Goal: Task Accomplishment & Management: Use online tool/utility

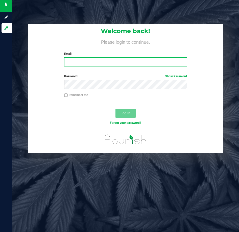
click at [79, 63] on input "Email" at bounding box center [125, 61] width 123 height 9
type input "jblake@liveparallel.com"
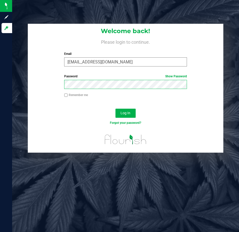
click at [115, 109] on button "Log In" at bounding box center [125, 113] width 20 height 9
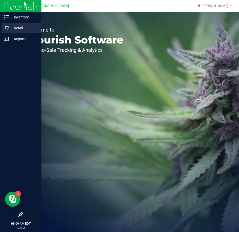
click at [9, 28] on p "Retail" at bounding box center [24, 28] width 30 height 6
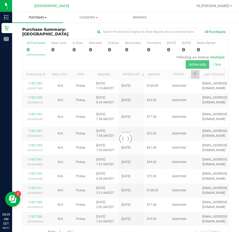
click at [43, 20] on uib-tab-heading "Purchases Summary of purchases Fulfillment All purchases" at bounding box center [37, 17] width 51 height 11
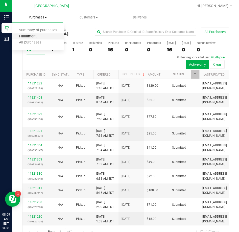
click at [32, 37] on span "Fulfillment" at bounding box center [27, 36] width 31 height 4
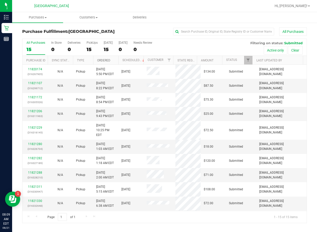
click at [106, 61] on link "Ordered" at bounding box center [103, 61] width 13 height 4
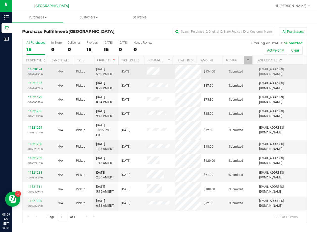
click at [36, 69] on link "11820174" at bounding box center [35, 69] width 14 height 4
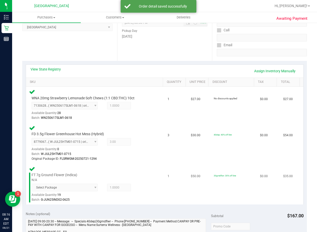
scroll to position [152, 0]
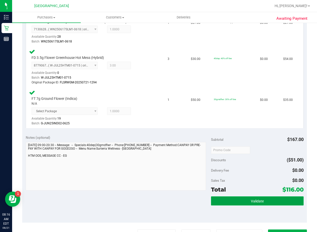
click at [263, 201] on button "Validate" at bounding box center [257, 200] width 93 height 9
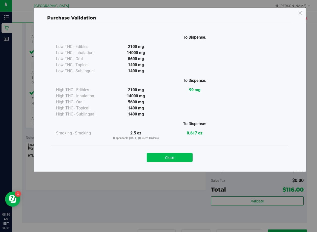
click at [177, 160] on button "Close" at bounding box center [170, 157] width 46 height 9
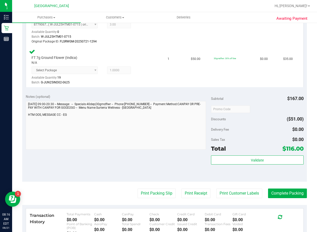
scroll to position [253, 0]
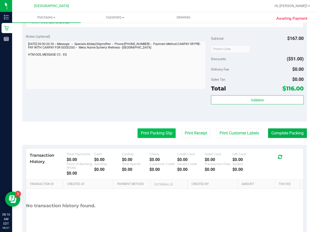
click at [149, 135] on button "Print Packing Slip" at bounding box center [157, 133] width 38 height 10
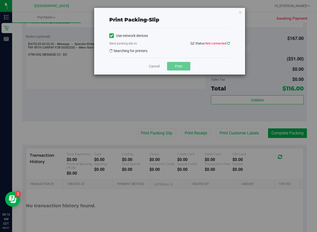
click at [229, 42] on icon at bounding box center [228, 43] width 3 height 3
click at [153, 66] on link "Cancel" at bounding box center [154, 66] width 11 height 5
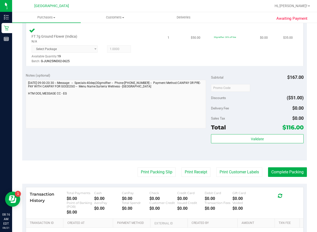
scroll to position [227, 0]
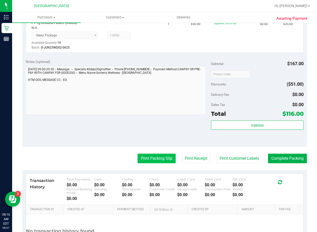
click at [165, 157] on button "Print Packing Slip" at bounding box center [157, 159] width 38 height 10
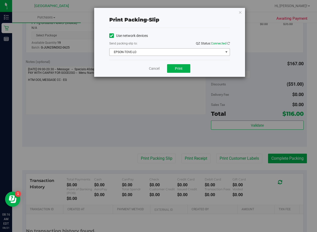
click at [200, 53] on span "EPSON-TOVE-LO" at bounding box center [167, 51] width 114 height 7
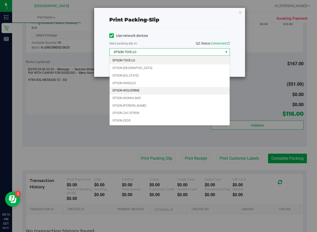
click at [150, 88] on li "EPSON-WOLVERINE" at bounding box center [170, 91] width 120 height 8
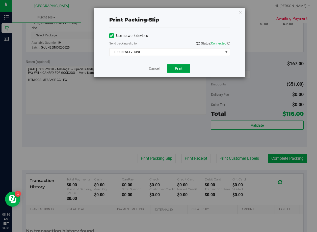
click at [179, 67] on span "Print" at bounding box center [179, 68] width 8 height 4
click at [239, 12] on icon "button" at bounding box center [241, 12] width 4 height 6
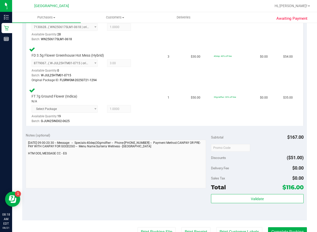
scroll to position [202, 0]
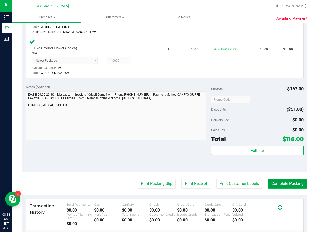
click at [274, 182] on button "Complete Packing" at bounding box center [287, 184] width 39 height 10
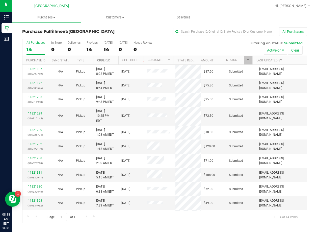
click at [109, 60] on link "Ordered" at bounding box center [103, 61] width 13 height 4
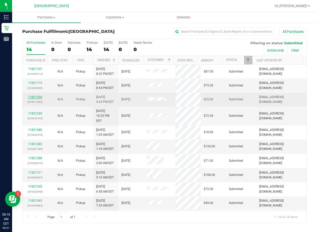
click at [39, 98] on link "11821206" at bounding box center [35, 97] width 14 height 4
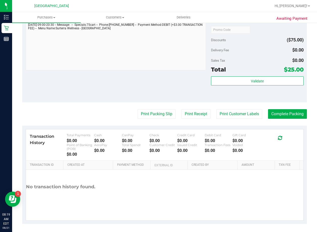
scroll to position [227, 0]
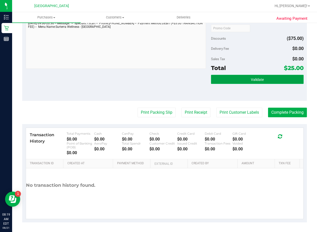
click at [237, 81] on button "Validate" at bounding box center [257, 79] width 93 height 9
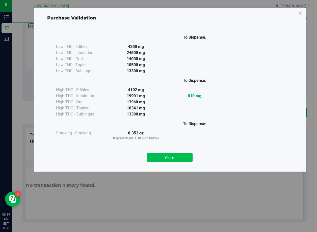
click at [181, 155] on button "Close" at bounding box center [170, 157] width 46 height 9
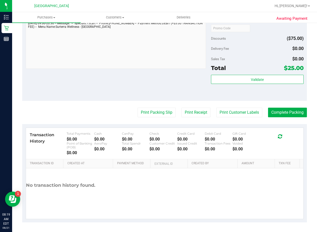
scroll to position [228, 0]
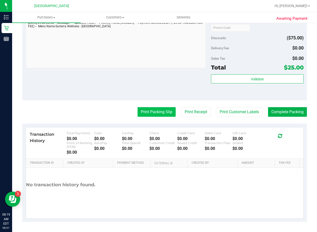
click at [153, 114] on button "Print Packing Slip" at bounding box center [157, 112] width 38 height 10
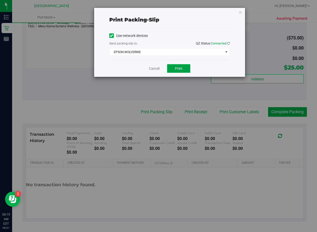
click at [178, 68] on span "Print" at bounding box center [179, 68] width 8 height 4
click at [152, 70] on link "Cancel" at bounding box center [154, 68] width 11 height 5
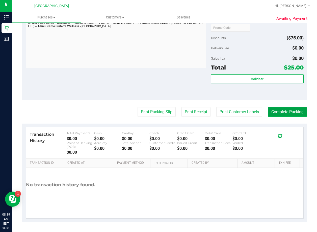
click at [270, 112] on button "Complete Packing" at bounding box center [287, 112] width 39 height 10
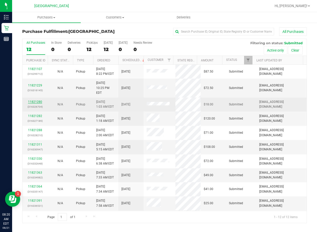
click at [39, 100] on link "11821280" at bounding box center [35, 102] width 14 height 4
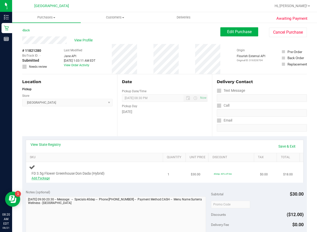
click at [48, 179] on link "Add Package" at bounding box center [41, 178] width 18 height 4
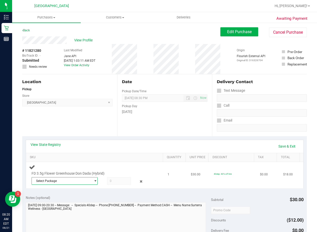
click at [75, 184] on span "Select Package" at bounding box center [61, 180] width 59 height 7
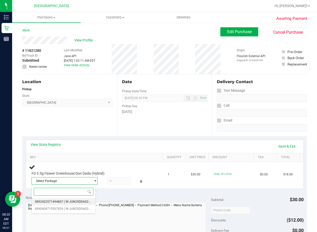
click at [75, 202] on span "( W-JUN25DDA02-0618 | orig: FLSRWGM-20250623-3294 )" at bounding box center [104, 202] width 80 height 4
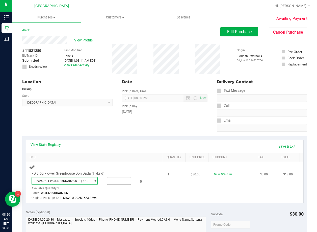
click at [114, 183] on span at bounding box center [119, 181] width 24 height 8
type input "1"
type input "1.0000"
click at [130, 165] on div "FD 3.5g Flower Greenhouse Don Dada (Hybrid) 0892422571494807 ( W-JUN25DDA02-061…" at bounding box center [95, 182] width 133 height 37
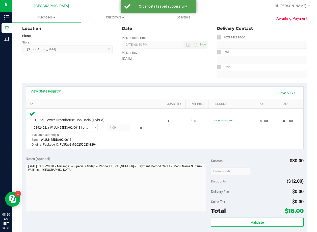
scroll to position [25, 0]
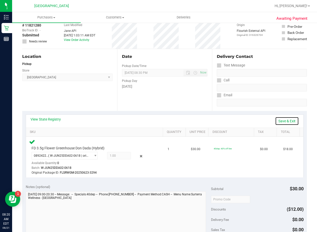
click at [277, 120] on link "Save & Exit" at bounding box center [287, 121] width 24 height 9
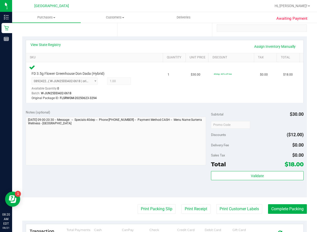
scroll to position [101, 0]
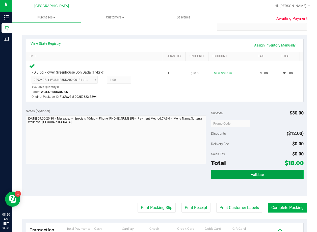
click at [219, 173] on button "Validate" at bounding box center [257, 174] width 93 height 9
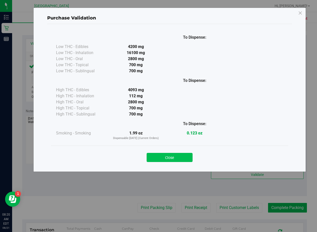
click at [183, 158] on button "Close" at bounding box center [170, 157] width 46 height 9
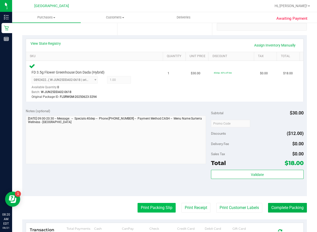
click at [157, 206] on button "Print Packing Slip" at bounding box center [157, 208] width 38 height 10
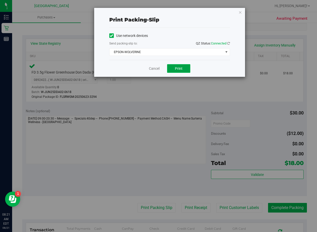
click at [176, 71] on button "Print" at bounding box center [178, 68] width 23 height 9
click at [240, 13] on icon "button" at bounding box center [241, 12] width 4 height 6
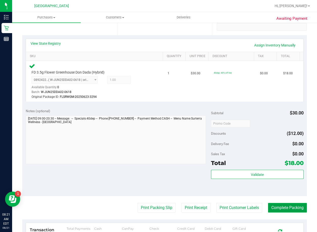
click at [270, 206] on button "Complete Packing" at bounding box center [287, 208] width 39 height 10
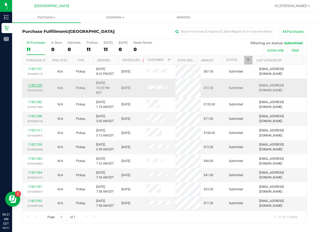
click at [33, 84] on link "11821229" at bounding box center [35, 86] width 14 height 4
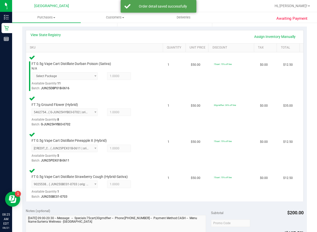
scroll to position [177, 0]
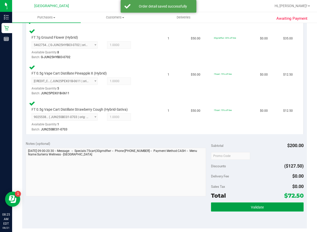
click at [244, 204] on button "Validate" at bounding box center [257, 206] width 93 height 9
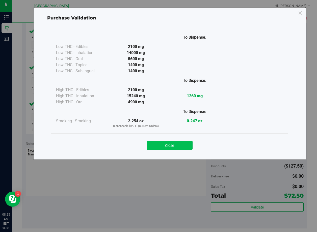
click at [181, 145] on button "Close" at bounding box center [170, 145] width 46 height 9
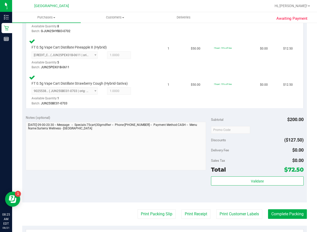
scroll to position [278, 0]
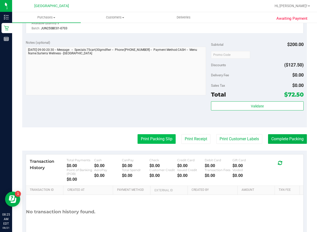
click at [156, 139] on button "Print Packing Slip" at bounding box center [157, 139] width 38 height 10
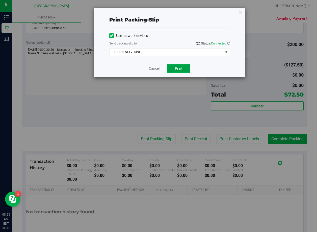
click at [175, 67] on button "Print" at bounding box center [178, 68] width 23 height 9
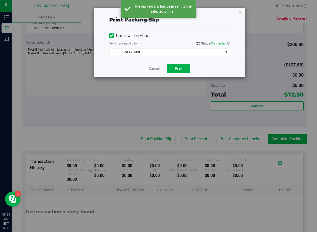
click at [241, 13] on icon "button" at bounding box center [241, 12] width 4 height 6
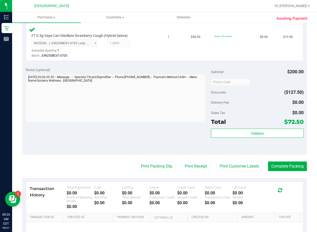
scroll to position [253, 0]
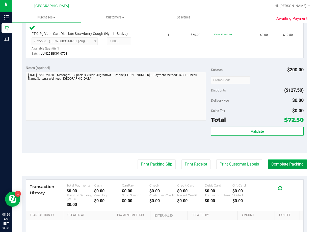
click at [275, 166] on button "Complete Packing" at bounding box center [287, 164] width 39 height 10
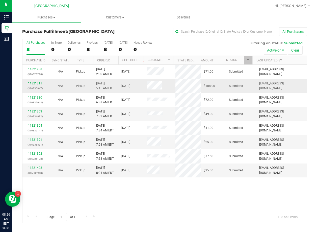
click at [40, 83] on link "11821311" at bounding box center [35, 84] width 14 height 4
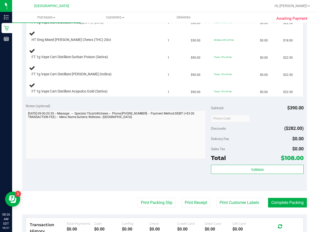
scroll to position [152, 0]
click at [153, 200] on button "Print Packing Slip" at bounding box center [157, 203] width 38 height 10
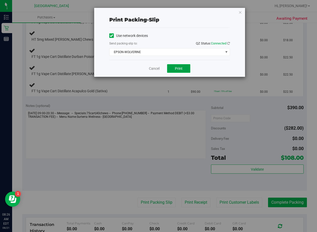
click at [180, 70] on span "Print" at bounding box center [179, 68] width 8 height 4
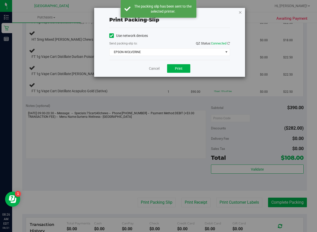
click at [240, 13] on icon "button" at bounding box center [241, 12] width 4 height 6
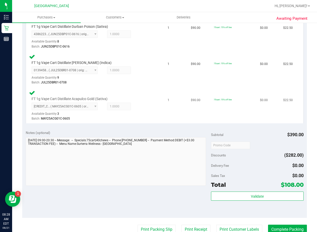
scroll to position [227, 0]
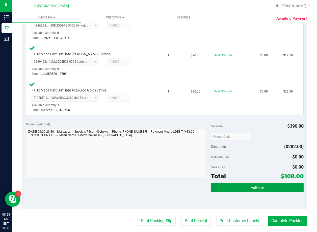
click at [247, 186] on button "Validate" at bounding box center [257, 187] width 93 height 9
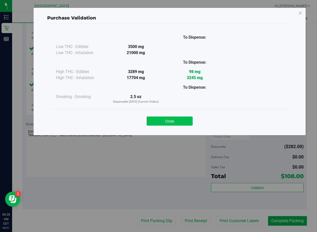
click at [185, 122] on button "Close" at bounding box center [170, 120] width 46 height 9
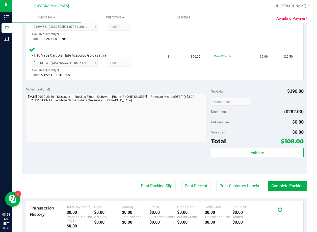
scroll to position [303, 0]
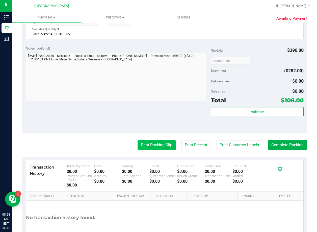
click at [158, 143] on button "Print Packing Slip" at bounding box center [157, 145] width 38 height 10
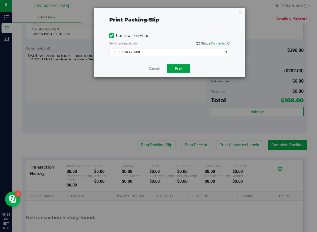
click at [181, 67] on span "Print" at bounding box center [179, 68] width 8 height 4
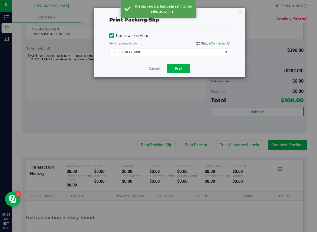
click at [242, 13] on div "Print packing-slip Use network devices Send packing-slip to: QZ Status: Connect…" at bounding box center [169, 42] width 151 height 69
click at [240, 14] on icon "button" at bounding box center [241, 12] width 4 height 6
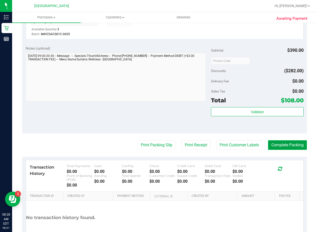
click at [277, 145] on button "Complete Packing" at bounding box center [287, 145] width 39 height 10
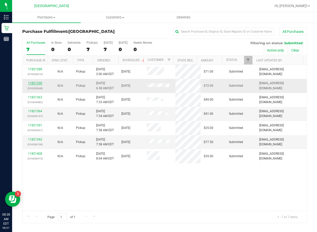
click at [35, 83] on link "11821330" at bounding box center [35, 83] width 14 height 4
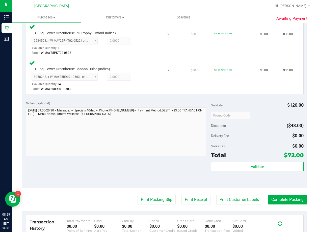
scroll to position [152, 0]
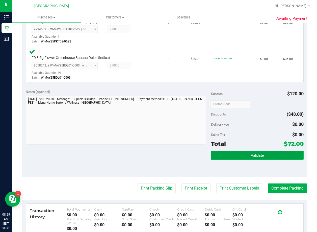
click at [250, 158] on button "Validate" at bounding box center [257, 155] width 93 height 9
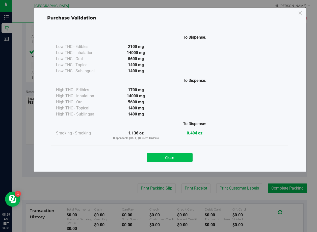
click at [179, 159] on button "Close" at bounding box center [170, 157] width 46 height 9
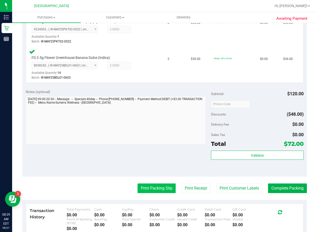
click at [156, 187] on button "Print Packing Slip" at bounding box center [157, 188] width 38 height 10
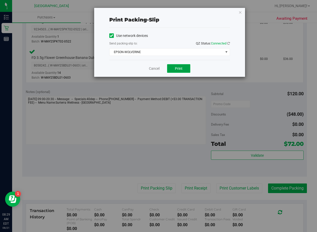
click at [177, 69] on span "Print" at bounding box center [179, 68] width 8 height 4
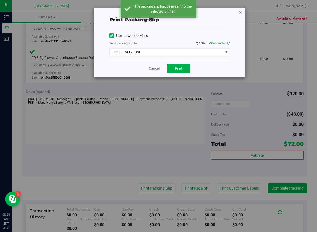
click at [241, 13] on icon "button" at bounding box center [241, 12] width 4 height 6
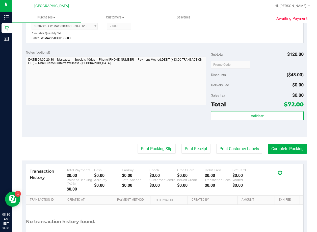
scroll to position [227, 0]
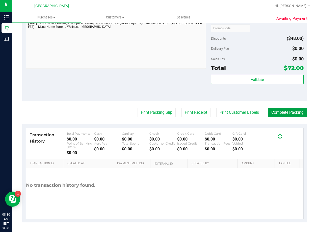
click at [270, 116] on button "Complete Packing" at bounding box center [287, 113] width 39 height 10
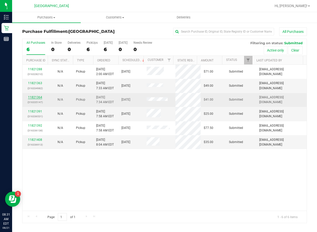
click at [36, 95] on link "11821364" at bounding box center [35, 97] width 14 height 4
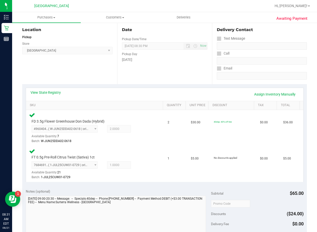
scroll to position [101, 0]
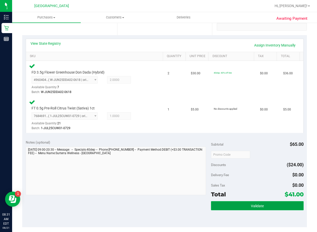
click at [235, 206] on button "Validate" at bounding box center [257, 205] width 93 height 9
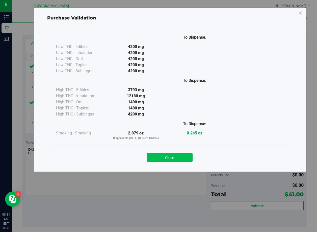
click at [181, 158] on button "Close" at bounding box center [170, 157] width 46 height 9
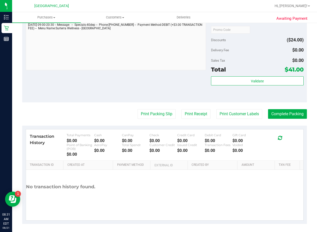
scroll to position [227, 0]
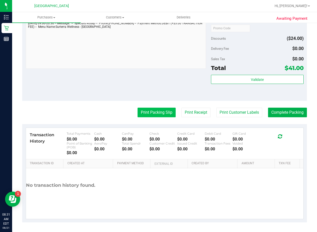
click at [153, 115] on button "Print Packing Slip" at bounding box center [157, 113] width 38 height 10
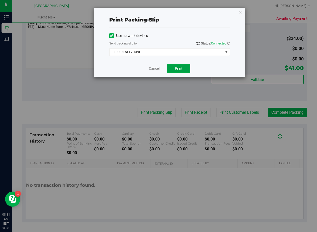
click at [175, 66] on button "Print" at bounding box center [178, 68] width 23 height 9
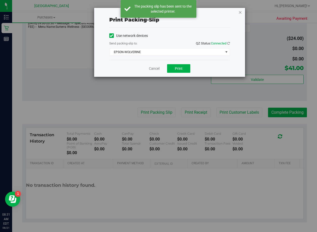
click at [239, 12] on icon "button" at bounding box center [241, 12] width 4 height 6
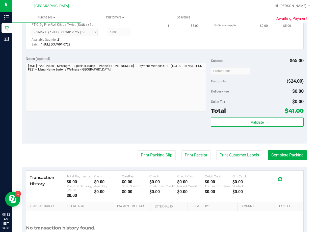
scroll to position [228, 0]
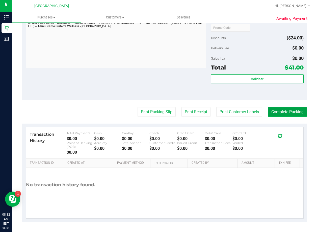
click at [283, 113] on button "Complete Packing" at bounding box center [287, 112] width 39 height 10
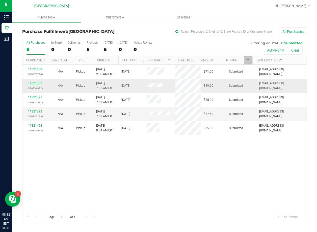
click at [40, 83] on link "11821363" at bounding box center [35, 83] width 14 height 4
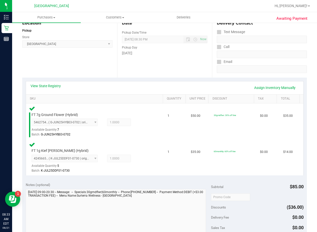
scroll to position [126, 0]
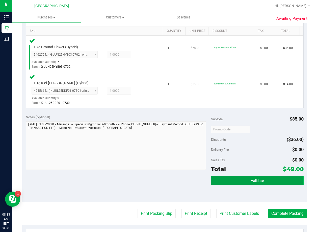
click at [245, 178] on button "Validate" at bounding box center [257, 180] width 93 height 9
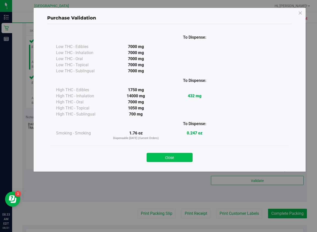
click at [176, 159] on button "Close" at bounding box center [170, 157] width 46 height 9
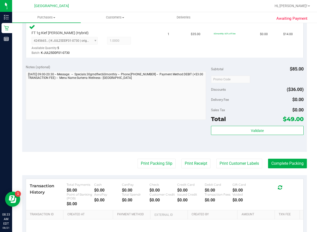
scroll to position [177, 0]
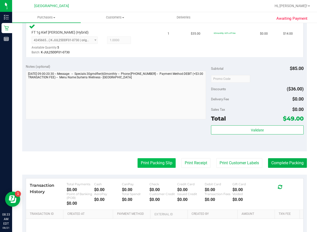
click at [165, 165] on button "Print Packing Slip" at bounding box center [157, 163] width 38 height 10
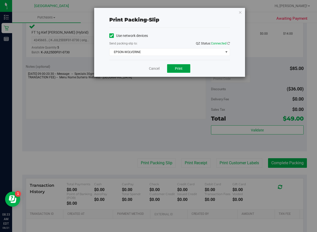
click at [180, 71] on button "Print" at bounding box center [178, 68] width 23 height 9
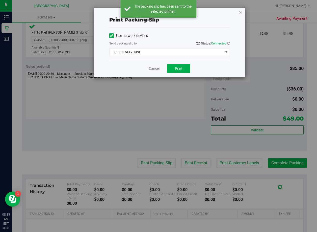
click at [242, 12] on icon "button" at bounding box center [241, 12] width 4 height 6
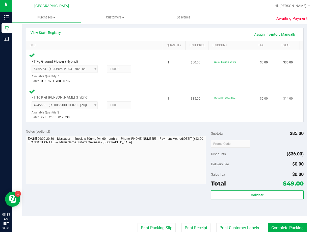
scroll to position [202, 0]
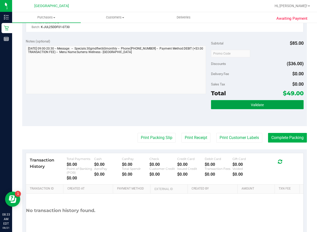
click at [252, 107] on span "Validate" at bounding box center [257, 105] width 13 height 4
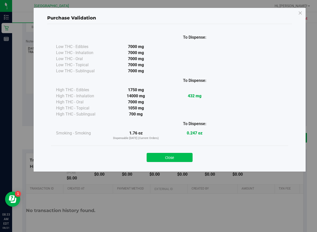
click at [189, 159] on button "Close" at bounding box center [170, 157] width 46 height 9
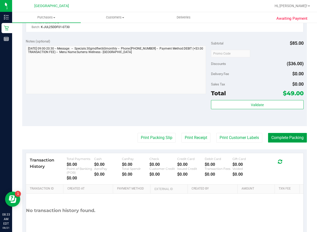
click at [289, 141] on button "Complete Packing" at bounding box center [287, 138] width 39 height 10
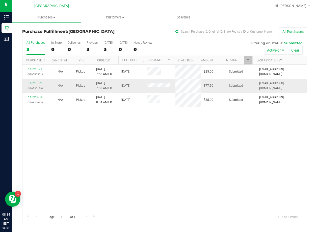
click at [40, 83] on link "11821392" at bounding box center [35, 83] width 14 height 4
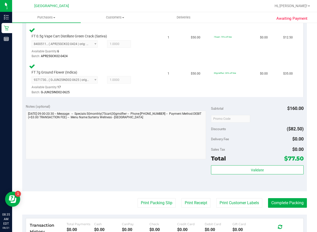
scroll to position [177, 0]
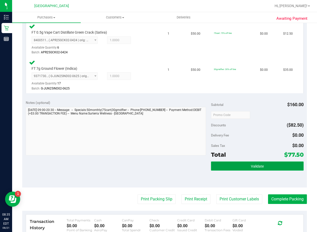
click at [261, 169] on button "Validate" at bounding box center [257, 165] width 93 height 9
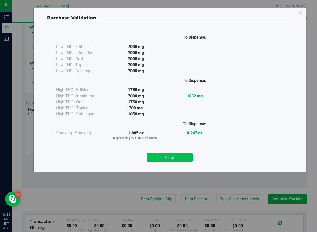
click at [180, 153] on button "Close" at bounding box center [170, 157] width 46 height 9
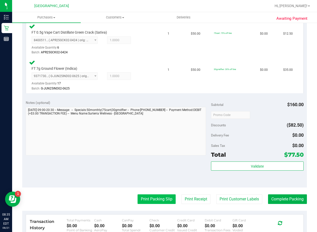
click at [162, 196] on button "Print Packing Slip" at bounding box center [157, 199] width 38 height 10
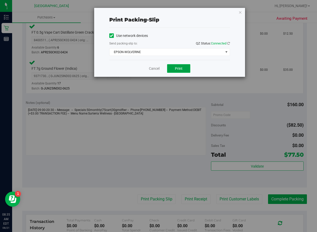
click at [178, 68] on span "Print" at bounding box center [179, 68] width 8 height 4
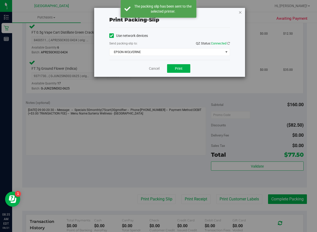
click at [241, 13] on icon "button" at bounding box center [241, 12] width 4 height 6
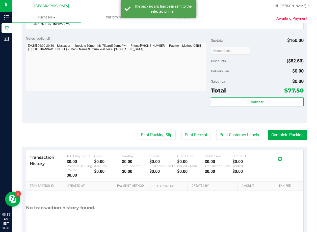
scroll to position [253, 0]
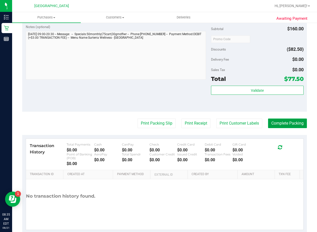
click at [269, 124] on button "Complete Packing" at bounding box center [287, 123] width 39 height 10
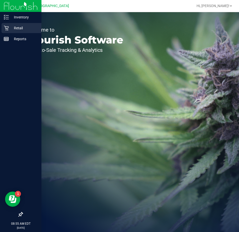
click at [16, 28] on p "Retail" at bounding box center [24, 28] width 30 height 6
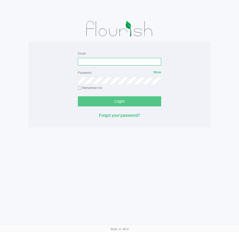
click at [99, 60] on input "Email" at bounding box center [119, 62] width 83 height 8
type input "[EMAIL_ADDRESS][DOMAIN_NAME]"
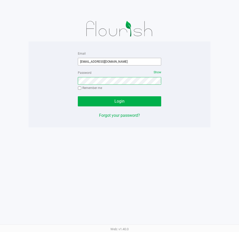
click at [78, 96] on button "Login" at bounding box center [119, 101] width 83 height 10
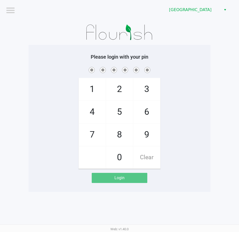
click at [97, 133] on span "7" at bounding box center [92, 135] width 27 height 22
checkbox input "true"
click at [143, 131] on span "9" at bounding box center [146, 135] width 27 height 22
checkbox input "true"
click at [117, 113] on span "5" at bounding box center [119, 112] width 27 height 22
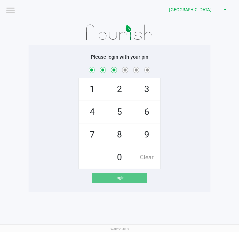
checkbox input "true"
click at [113, 88] on span "2" at bounding box center [119, 89] width 27 height 22
checkbox input "true"
drag, startPoint x: 99, startPoint y: 115, endPoint x: 130, endPoint y: 114, distance: 31.1
click at [99, 115] on span "4" at bounding box center [92, 112] width 27 height 22
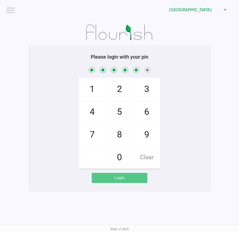
checkbox input "true"
click at [149, 115] on span "6" at bounding box center [146, 112] width 27 height 22
checkbox input "true"
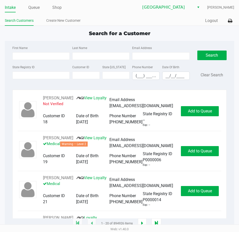
click at [62, 36] on div "Search for a Customer" at bounding box center [119, 34] width 237 height 8
click at [49, 76] on input "State Registry ID" at bounding box center [40, 75] width 57 height 8
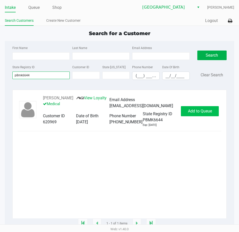
type input "p8mk6644"
click at [193, 113] on span "Add to Queue" at bounding box center [200, 111] width 24 height 5
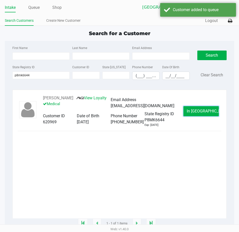
click at [193, 116] on button "In [GEOGRAPHIC_DATA]" at bounding box center [200, 111] width 35 height 10
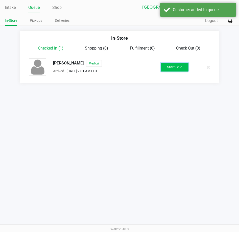
click at [173, 68] on button "Start Sale" at bounding box center [175, 67] width 28 height 9
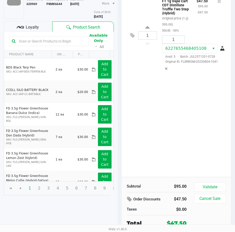
scroll to position [53, 0]
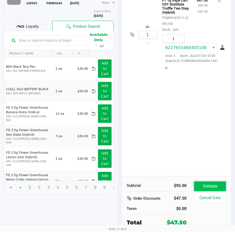
click at [205, 184] on button "Validate" at bounding box center [210, 186] width 32 height 10
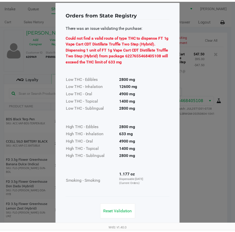
scroll to position [10, 0]
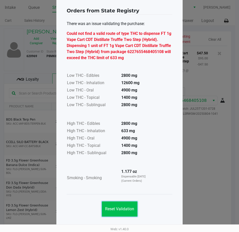
click at [134, 204] on button "Reset Validation" at bounding box center [120, 208] width 36 height 15
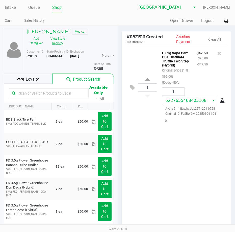
click at [57, 41] on button "View State Registry" at bounding box center [56, 41] width 20 height 13
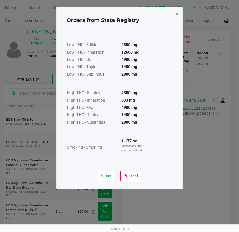
click at [176, 15] on span "×" at bounding box center [176, 14] width 3 height 7
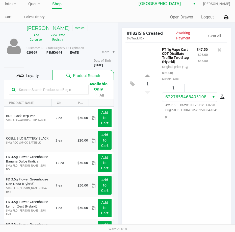
scroll to position [25, 0]
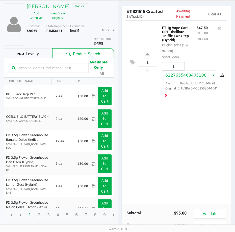
click at [166, 97] on icon "Remove the package from the orderLine" at bounding box center [166, 95] width 3 height 4
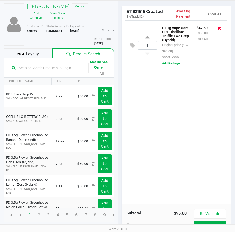
click at [220, 29] on icon at bounding box center [219, 28] width 4 height 5
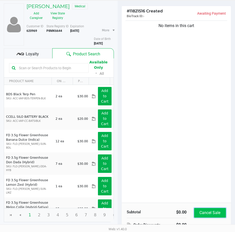
click at [209, 209] on button "Cancel Sale" at bounding box center [210, 213] width 32 height 10
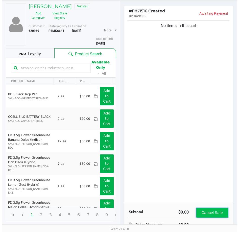
scroll to position [0, 0]
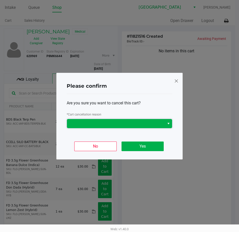
click at [152, 121] on span at bounding box center [116, 123] width 92 height 6
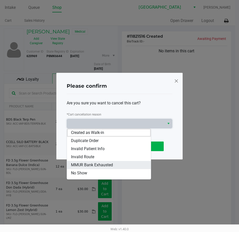
scroll to position [22, 0]
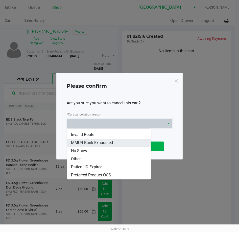
click at [97, 142] on span "MMUR Bank Exhausted" at bounding box center [92, 143] width 42 height 6
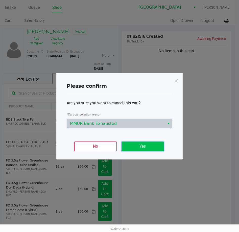
click at [148, 149] on button "Yes" at bounding box center [142, 146] width 42 height 10
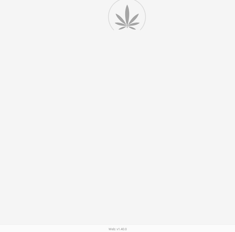
scroll to position [52, 0]
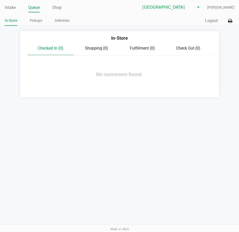
click at [40, 81] on div "In-Store Checked In (0) Shopping (0) Fulfillment (0) Check Out (0) No customers…" at bounding box center [119, 64] width 199 height 67
click at [14, 9] on link "Intake" at bounding box center [10, 7] width 11 height 7
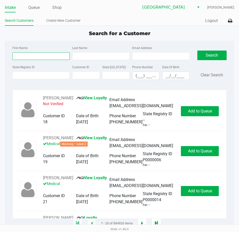
click at [18, 56] on input "First Name" at bounding box center [40, 56] width 57 height 8
type input "anthony"
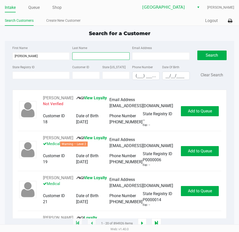
click at [85, 57] on input "Last Name" at bounding box center [100, 56] width 57 height 8
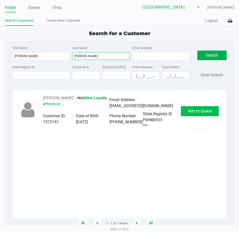
type input "diebold"
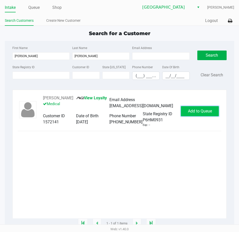
click at [203, 113] on span "Add to Queue" at bounding box center [200, 111] width 24 height 5
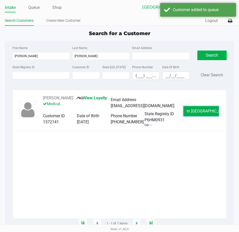
click at [203, 113] on span "In Queue" at bounding box center [208, 111] width 42 height 5
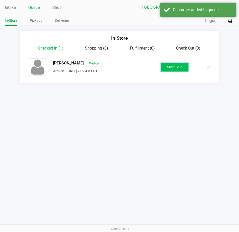
click at [171, 70] on button "Start Sale" at bounding box center [175, 67] width 28 height 9
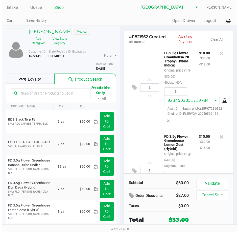
scroll to position [61, 0]
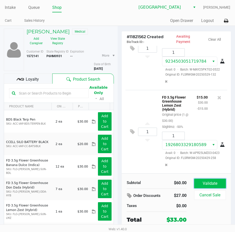
click at [209, 180] on button "Validate" at bounding box center [210, 184] width 32 height 10
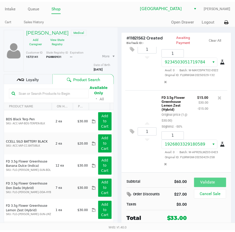
scroll to position [67, 0]
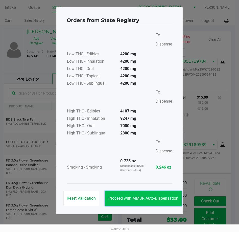
click at [161, 197] on span "Proceed with MMUR Auto-Dispensation" at bounding box center [143, 198] width 70 height 5
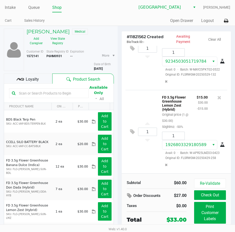
click at [34, 80] on span "Loyalty" at bounding box center [32, 79] width 13 height 6
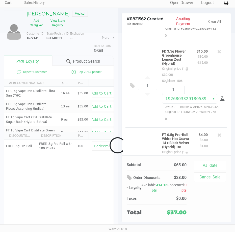
scroll to position [156, 0]
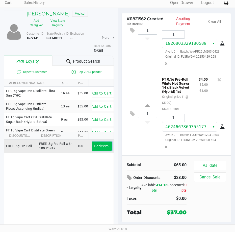
click at [102, 144] on span "Redeem" at bounding box center [101, 146] width 14 height 4
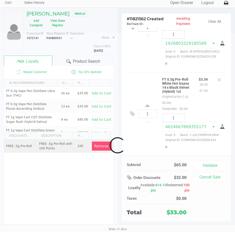
scroll to position [187, 0]
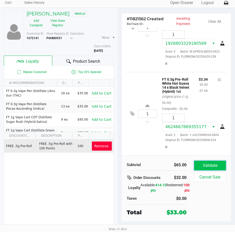
click at [201, 164] on button "Validate" at bounding box center [210, 166] width 32 height 10
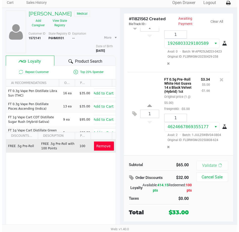
scroll to position [0, 0]
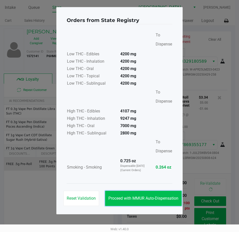
click at [164, 198] on span "Proceed with MMUR Auto-Dispensation" at bounding box center [143, 198] width 70 height 5
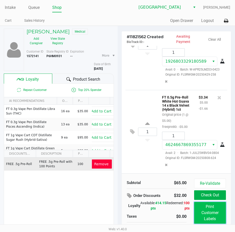
click at [208, 216] on button "Print Customer Labels" at bounding box center [210, 213] width 32 height 22
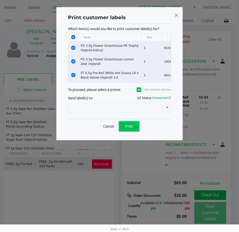
click at [132, 131] on button "Print" at bounding box center [129, 126] width 20 height 10
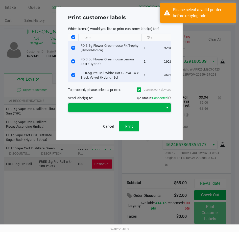
click at [145, 111] on span at bounding box center [115, 108] width 89 height 6
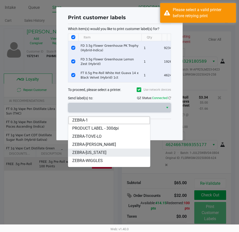
scroll to position [14, 0]
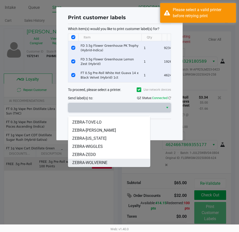
click at [104, 162] on span "ZEBRA-WOLVERINE" at bounding box center [89, 163] width 35 height 6
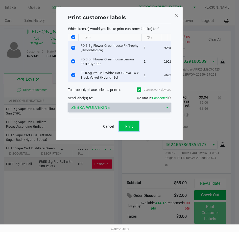
click at [136, 131] on button "Print" at bounding box center [129, 126] width 20 height 10
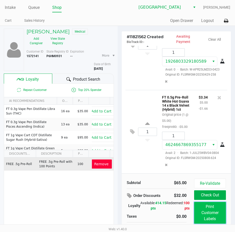
click at [202, 213] on button "Print Customer Labels" at bounding box center [210, 213] width 32 height 22
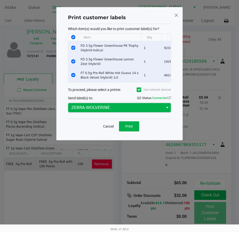
click at [138, 111] on span "ZEBRA-WOLVERINE" at bounding box center [115, 108] width 89 height 6
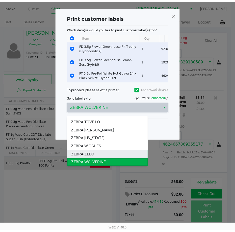
scroll to position [0, 0]
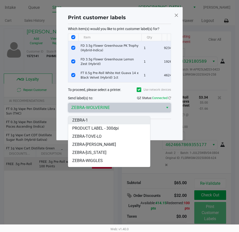
click at [85, 120] on span "ZEBRA-1" at bounding box center [80, 120] width 16 height 6
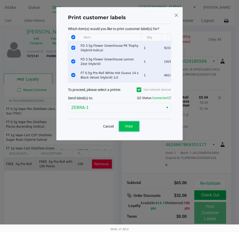
click at [131, 128] on span "Print" at bounding box center [129, 126] width 8 height 4
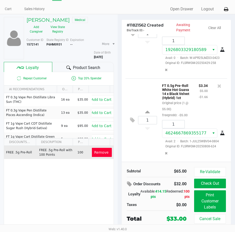
scroll to position [18, 0]
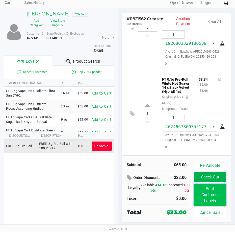
click at [209, 195] on button "Print Customer Labels" at bounding box center [210, 195] width 32 height 22
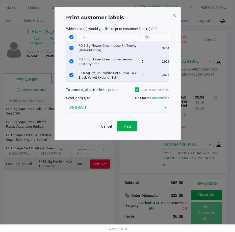
scroll to position [0, 0]
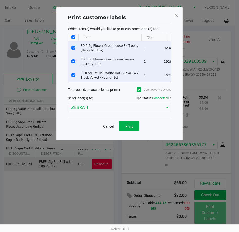
click at [175, 16] on span at bounding box center [176, 15] width 5 height 8
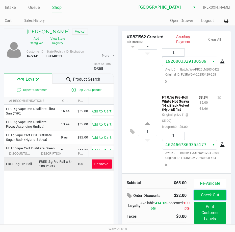
click at [205, 198] on button "Check Out" at bounding box center [210, 195] width 32 height 10
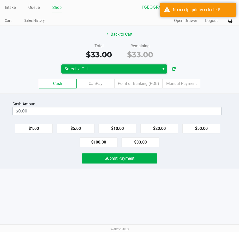
click at [133, 72] on span "Select a Till" at bounding box center [110, 68] width 98 height 9
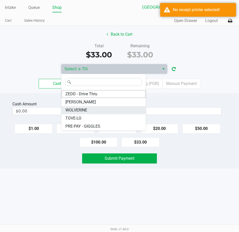
click at [94, 110] on li "WOLVERINE" at bounding box center [103, 110] width 84 height 8
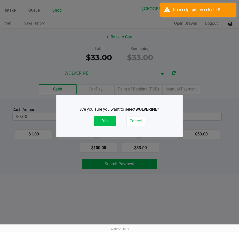
click at [104, 121] on button "Yes" at bounding box center [105, 121] width 22 height 10
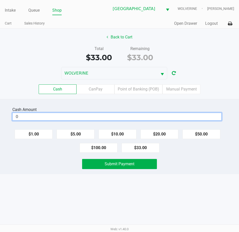
click at [54, 117] on input "0" at bounding box center [117, 116] width 209 height 7
type input "$100.00"
click at [30, 172] on div "Cash Amount $100.00 Clear $1.00 $5.00 $10.00 $20.00 $50.00 $100.00 $33.00 Submi…" at bounding box center [119, 136] width 239 height 75
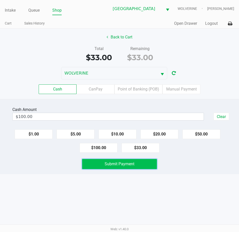
click at [99, 166] on button "Submit Payment" at bounding box center [119, 164] width 75 height 10
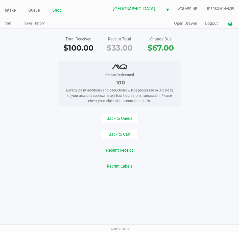
click at [232, 27] on button at bounding box center [230, 23] width 8 height 9
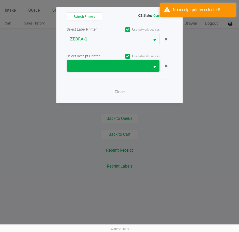
click at [144, 71] on span at bounding box center [108, 66] width 83 height 12
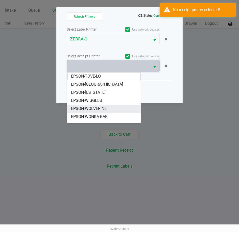
click at [102, 106] on span "EPSON-WOLVERINE" at bounding box center [89, 109] width 36 height 6
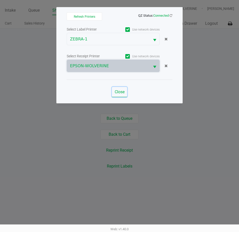
click at [122, 93] on span "Close" at bounding box center [120, 91] width 10 height 5
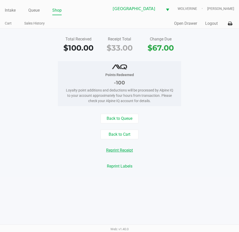
click at [128, 151] on button "Reprint Receipt" at bounding box center [119, 150] width 33 height 10
click at [123, 150] on button "Reprint Receipt" at bounding box center [119, 150] width 33 height 10
click at [188, 25] on button "Open Drawer" at bounding box center [185, 23] width 23 height 6
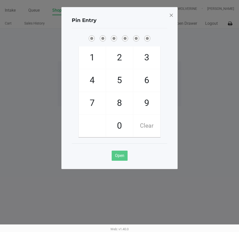
click at [99, 104] on span "7" at bounding box center [92, 103] width 27 height 22
checkbox input "true"
click at [138, 99] on span "9" at bounding box center [146, 103] width 27 height 22
checkbox input "true"
drag, startPoint x: 124, startPoint y: 78, endPoint x: 122, endPoint y: 66, distance: 12.0
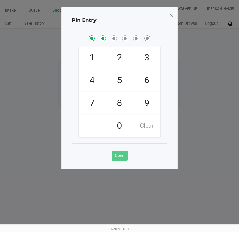
click at [124, 78] on span "5" at bounding box center [119, 80] width 27 height 22
checkbox input "true"
drag, startPoint x: 120, startPoint y: 59, endPoint x: 103, endPoint y: 70, distance: 20.7
click at [120, 62] on span "2" at bounding box center [119, 57] width 27 height 22
checkbox input "true"
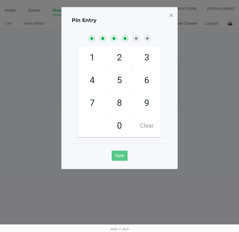
drag, startPoint x: 94, startPoint y: 78, endPoint x: 136, endPoint y: 79, distance: 42.7
click at [94, 80] on span "4" at bounding box center [92, 80] width 27 height 22
checkbox input "true"
click at [143, 79] on span "6" at bounding box center [146, 80] width 27 height 22
checkbox input "true"
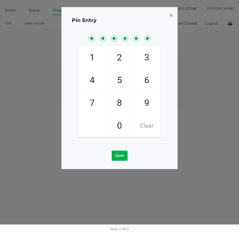
click at [170, 15] on span at bounding box center [171, 15] width 5 height 8
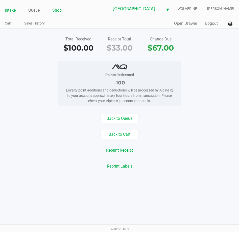
click at [12, 11] on link "Intake" at bounding box center [10, 10] width 11 height 7
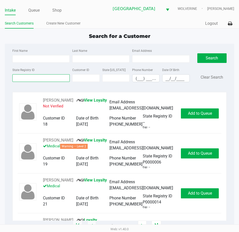
click at [47, 79] on input "State Registry ID" at bounding box center [40, 78] width 57 height 8
click at [36, 9] on link "Queue" at bounding box center [33, 10] width 11 height 7
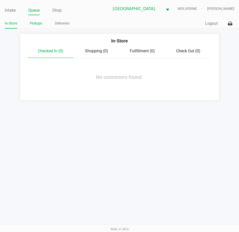
click at [35, 25] on link "Pickups" at bounding box center [36, 23] width 12 height 6
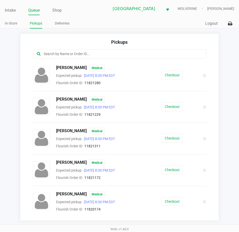
click at [56, 55] on input "text" at bounding box center [117, 54] width 149 height 6
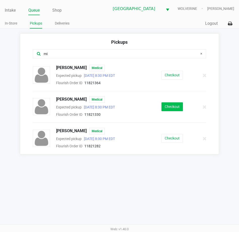
type input "mi"
click at [165, 105] on button "Checkout" at bounding box center [171, 106] width 21 height 9
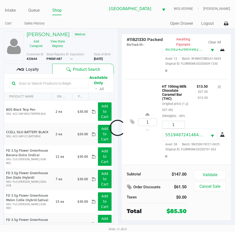
scroll to position [179, 0]
click at [36, 70] on span "Loyalty" at bounding box center [32, 69] width 13 height 6
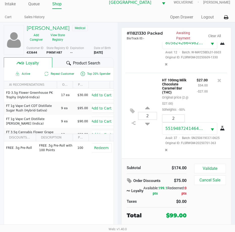
scroll to position [8, 0]
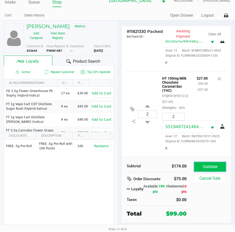
click at [206, 168] on button "Validate" at bounding box center [210, 167] width 32 height 10
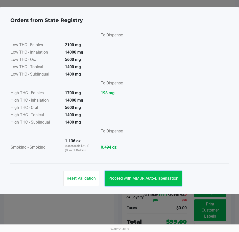
click at [169, 182] on button "Proceed with MMUR Auto-Dispensation" at bounding box center [143, 178] width 77 height 15
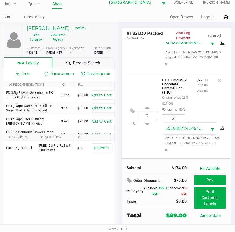
scroll to position [8, 0]
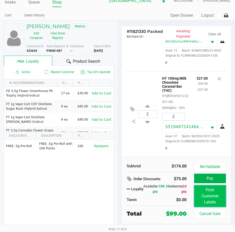
click at [204, 190] on button "Print Customer Labels" at bounding box center [210, 196] width 32 height 22
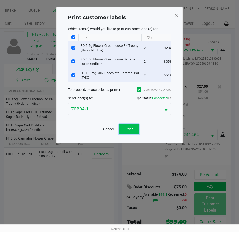
click at [128, 130] on button "Print" at bounding box center [129, 129] width 20 height 10
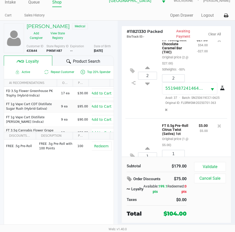
scroll to position [258, 0]
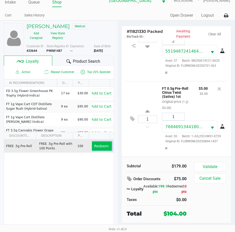
click at [101, 148] on span "Redeem" at bounding box center [101, 146] width 14 height 4
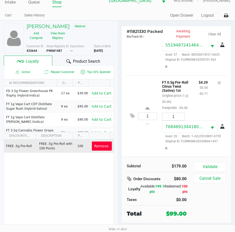
scroll to position [314, 0]
click at [204, 165] on button "Validate" at bounding box center [210, 167] width 32 height 10
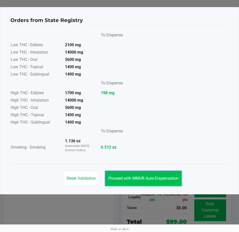
click at [157, 177] on span "Proceed with MMUR Auto-Dispensation" at bounding box center [143, 178] width 70 height 5
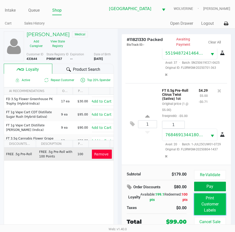
click at [209, 202] on button "Print Customer Labels" at bounding box center [210, 204] width 32 height 22
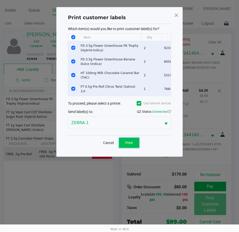
click at [134, 148] on button "Print" at bounding box center [129, 143] width 20 height 10
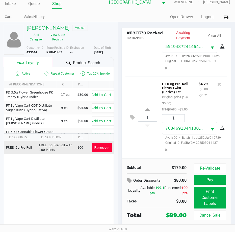
scroll to position [8, 0]
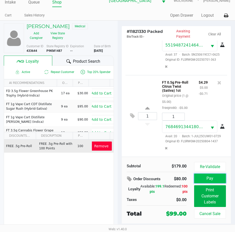
click at [207, 178] on button "Pay" at bounding box center [210, 179] width 32 height 10
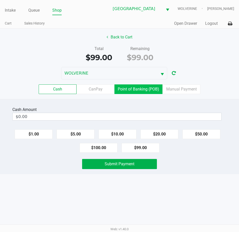
click at [122, 90] on label "Point of Banking (POB)" at bounding box center [138, 89] width 48 height 10
click at [0, 0] on 7 "Point of Banking (POB)" at bounding box center [0, 0] width 0 height 0
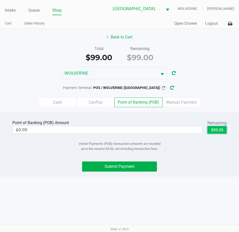
click at [220, 129] on button "$99.00" at bounding box center [216, 130] width 19 height 8
type input "$99.00"
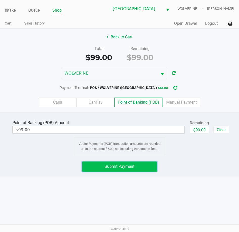
click at [122, 162] on button "Submit Payment" at bounding box center [119, 166] width 75 height 10
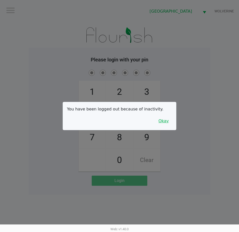
click at [164, 124] on button "Okay" at bounding box center [163, 121] width 17 height 10
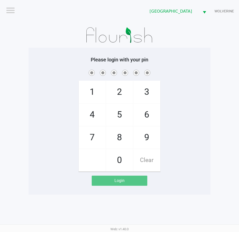
click at [95, 140] on span "7" at bounding box center [92, 137] width 27 height 22
checkbox input "true"
drag, startPoint x: 146, startPoint y: 132, endPoint x: 144, endPoint y: 130, distance: 3.2
click at [146, 132] on span "9" at bounding box center [146, 137] width 27 height 22
checkbox input "true"
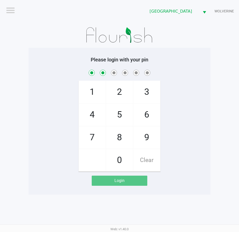
click at [124, 117] on span "5" at bounding box center [119, 115] width 27 height 22
checkbox input "true"
click at [119, 94] on span "2" at bounding box center [119, 92] width 27 height 22
checkbox input "true"
click at [96, 114] on span "4" at bounding box center [92, 115] width 27 height 22
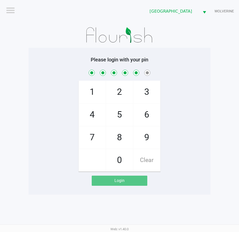
checkbox input "true"
click at [139, 111] on span "6" at bounding box center [146, 115] width 27 height 22
checkbox input "true"
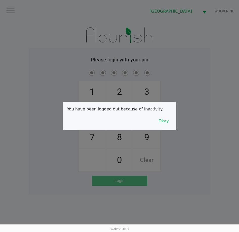
drag, startPoint x: 166, startPoint y: 135, endPoint x: 167, endPoint y: 126, distance: 9.4
click at [167, 125] on kendo-dialog "You have been logged out because of inactivity. Okay" at bounding box center [119, 116] width 239 height 232
click at [167, 121] on button "Okay" at bounding box center [163, 121] width 17 height 10
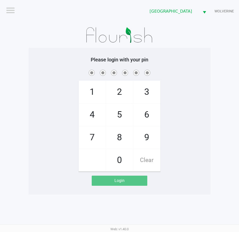
click at [93, 140] on span "7" at bounding box center [92, 137] width 27 height 22
checkbox input "true"
drag, startPoint x: 146, startPoint y: 135, endPoint x: 142, endPoint y: 130, distance: 6.5
click at [146, 135] on span "9" at bounding box center [146, 137] width 27 height 22
checkbox input "true"
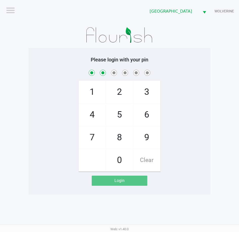
click at [127, 117] on span "5" at bounding box center [119, 115] width 27 height 22
checkbox input "true"
click at [120, 97] on span "2" at bounding box center [119, 92] width 27 height 22
checkbox input "true"
click at [97, 112] on span "4" at bounding box center [92, 115] width 27 height 22
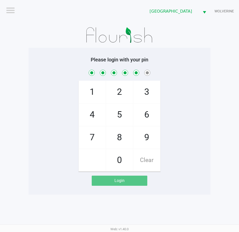
checkbox input "true"
click at [140, 111] on span "6" at bounding box center [146, 115] width 27 height 22
checkbox input "true"
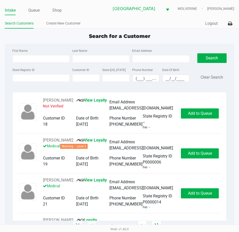
click at [106, 89] on div "First Name Last Name Email Address State Registry ID Customer ID State ID Phone…" at bounding box center [120, 67] width 222 height 46
click at [40, 77] on input "State Registry ID" at bounding box center [40, 78] width 57 height 8
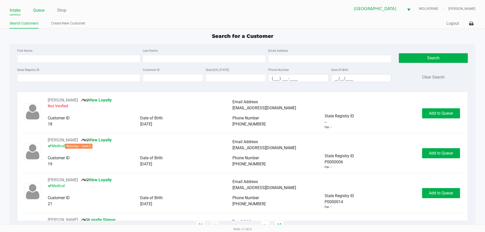
click at [39, 9] on link "Queue" at bounding box center [38, 10] width 11 height 7
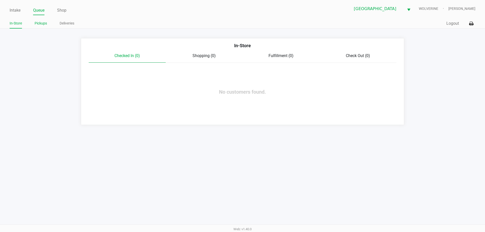
click at [40, 21] on link "Pickups" at bounding box center [41, 23] width 12 height 6
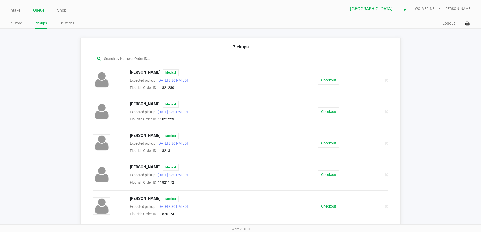
click at [131, 60] on input "text" at bounding box center [233, 59] width 258 height 6
click at [20, 10] on link "Intake" at bounding box center [15, 10] width 11 height 7
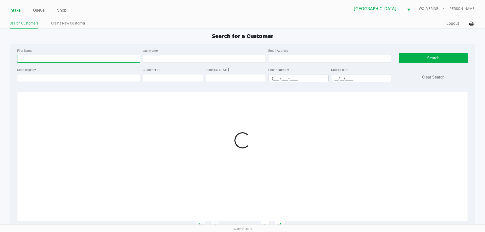
click at [68, 61] on input "First Name" at bounding box center [78, 59] width 123 height 8
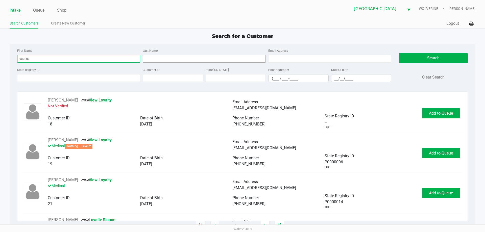
type input "caprice"
click at [197, 56] on input "Last Name" at bounding box center [204, 59] width 123 height 8
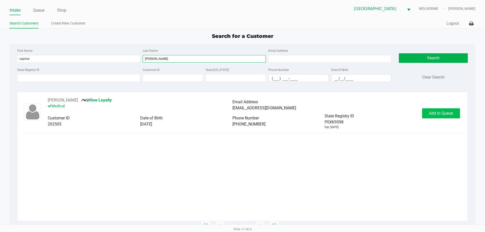
type input "williams"
click at [239, 112] on span "Add to Queue" at bounding box center [441, 113] width 24 height 5
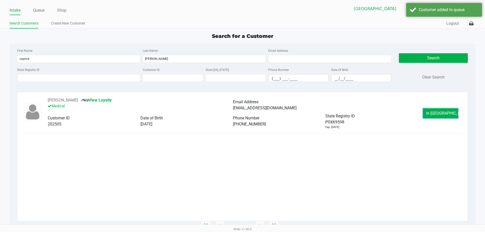
click at [239, 112] on span "In Queue" at bounding box center [447, 113] width 42 height 5
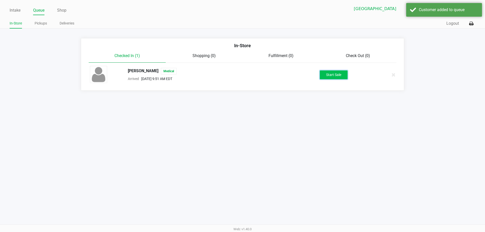
click at [239, 76] on button "Start Sale" at bounding box center [334, 74] width 28 height 9
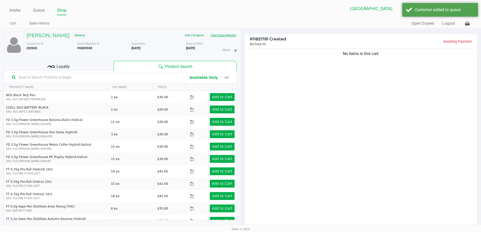
click at [223, 35] on button "View State Registry" at bounding box center [222, 35] width 30 height 8
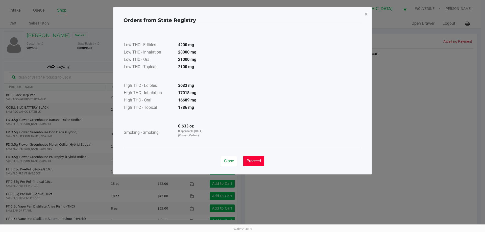
click at [239, 162] on span "Proceed" at bounding box center [254, 161] width 14 height 5
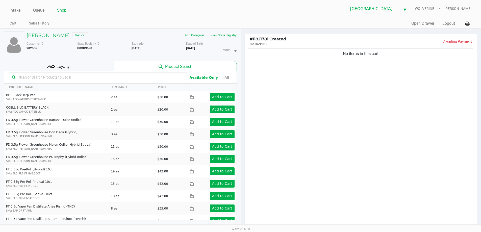
click at [81, 66] on div "Loyalty" at bounding box center [59, 66] width 110 height 10
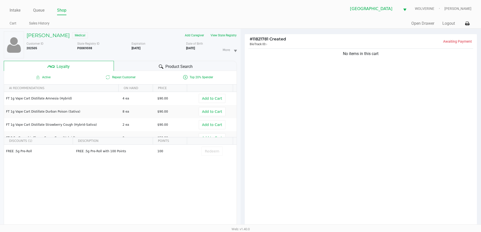
click at [132, 65] on div "Product Search" at bounding box center [175, 66] width 123 height 10
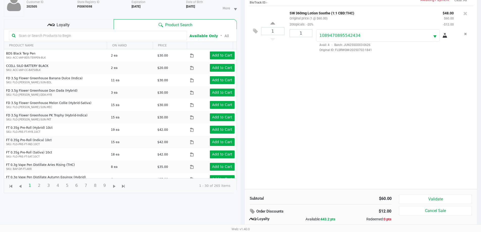
scroll to position [61, 0]
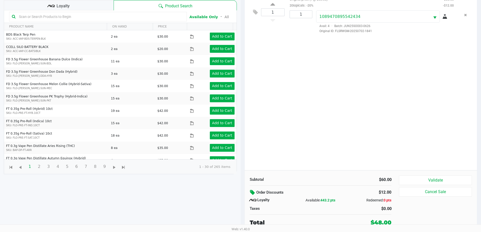
click at [239, 191] on icon at bounding box center [253, 193] width 6 height 6
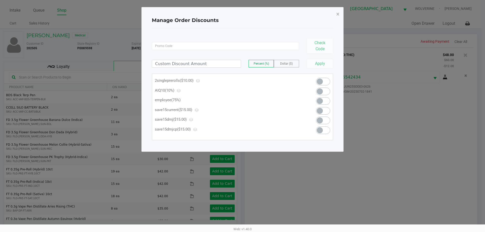
click at [239, 101] on span at bounding box center [320, 101] width 6 height 6
type input "75.00"
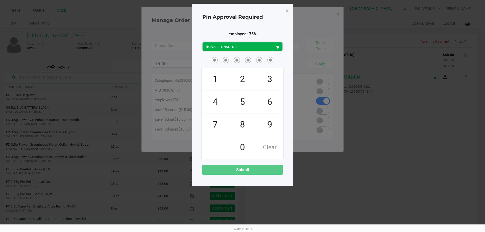
click at [239, 48] on span "Select reason..." at bounding box center [238, 47] width 64 height 6
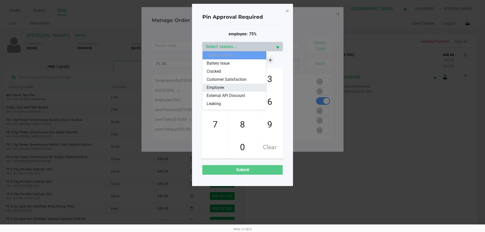
click at [237, 88] on li "Employee" at bounding box center [235, 88] width 64 height 8
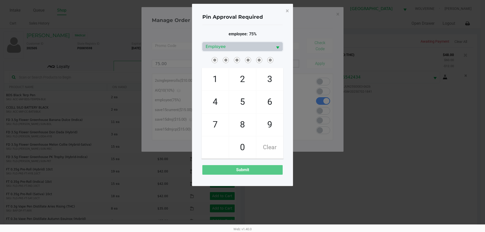
click at [216, 75] on span "1" at bounding box center [215, 79] width 27 height 22
checkbox input "true"
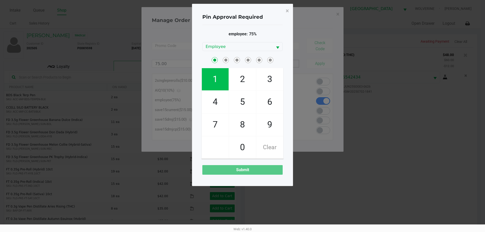
click at [216, 95] on span "4" at bounding box center [215, 102] width 27 height 22
checkbox input "true"
click at [239, 121] on span "9" at bounding box center [269, 125] width 27 height 22
checkbox input "true"
click at [239, 148] on span "0" at bounding box center [242, 147] width 27 height 22
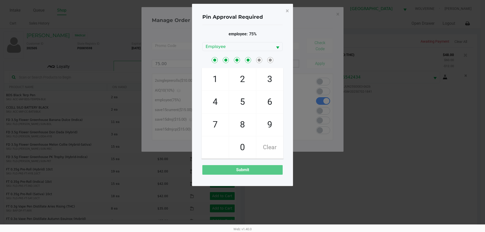
checkbox input "true"
click at [221, 128] on span "7" at bounding box center [215, 125] width 27 height 22
checkbox input "true"
click at [214, 84] on span "1" at bounding box center [215, 79] width 27 height 22
checkbox input "true"
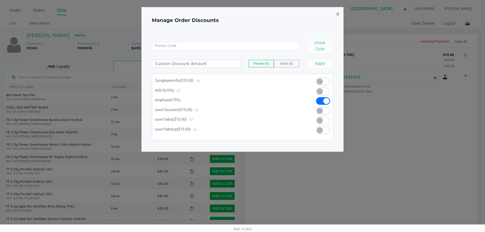
click at [239, 16] on span "×" at bounding box center [337, 14] width 3 height 7
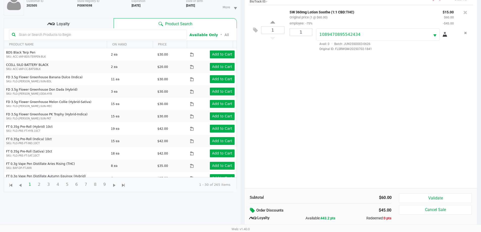
scroll to position [61, 0]
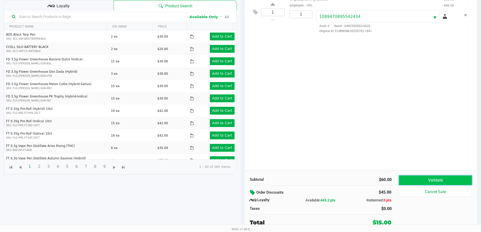
click at [239, 177] on button "Validate" at bounding box center [435, 181] width 73 height 10
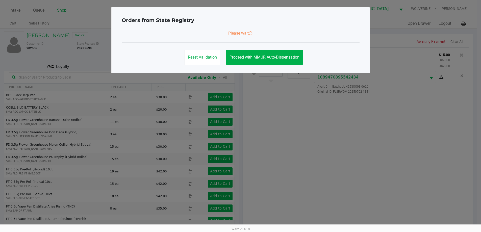
scroll to position [0, 0]
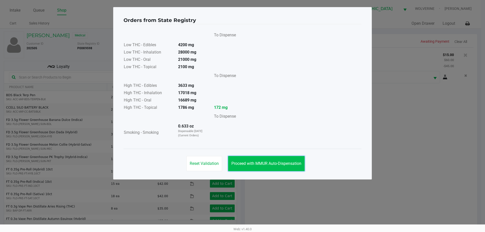
click at [239, 161] on span "Proceed with MMUR Auto-Dispensation" at bounding box center [266, 163] width 70 height 5
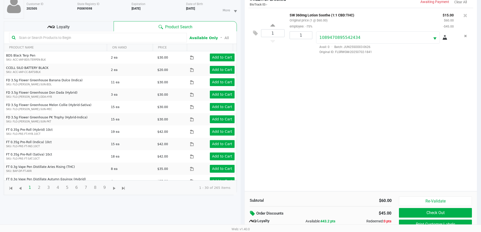
scroll to position [61, 0]
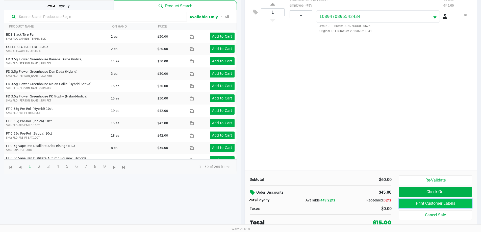
click at [239, 205] on button "Print Customer Labels" at bounding box center [435, 204] width 73 height 10
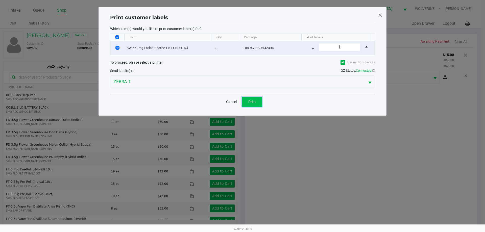
click at [239, 103] on span "Print" at bounding box center [252, 102] width 8 height 4
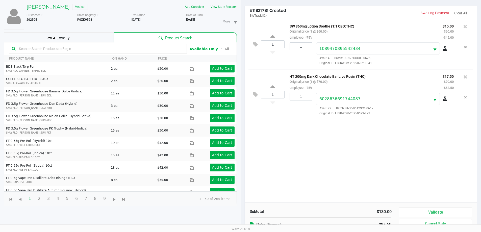
scroll to position [61, 0]
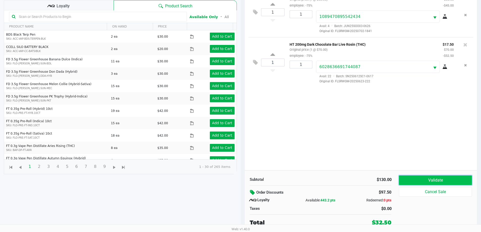
click at [239, 179] on button "Validate" at bounding box center [435, 181] width 73 height 10
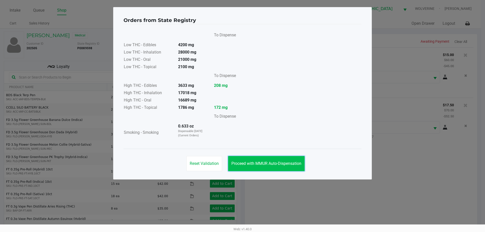
click at [239, 159] on button "Proceed with MMUR Auto-Dispensation" at bounding box center [266, 163] width 77 height 15
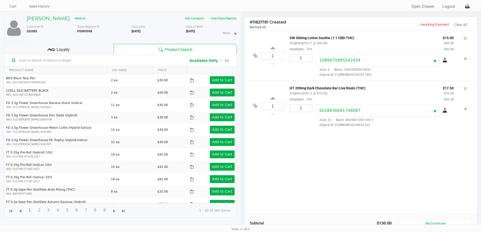
scroll to position [61, 0]
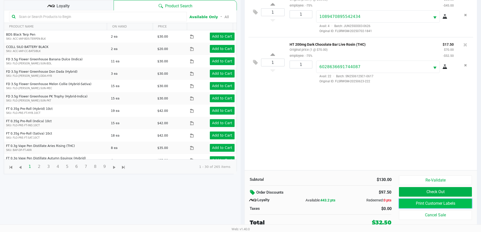
click at [239, 204] on button "Print Customer Labels" at bounding box center [435, 204] width 73 height 10
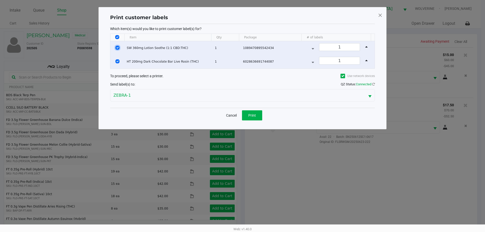
click at [118, 47] on input "Select Row" at bounding box center [117, 48] width 4 height 4
checkbox input "false"
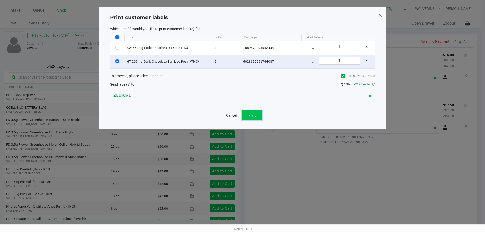
click at [239, 114] on button "Print" at bounding box center [252, 115] width 20 height 10
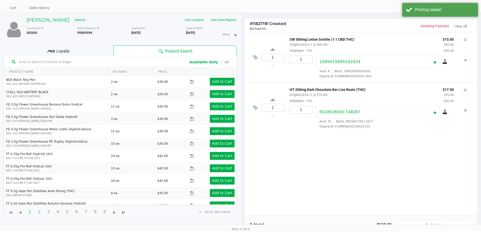
scroll to position [61, 0]
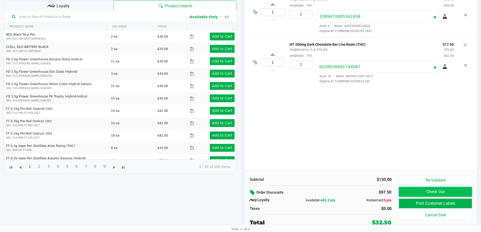
click at [239, 189] on button "Check Out" at bounding box center [435, 192] width 73 height 10
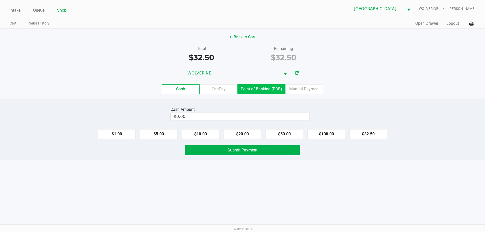
click at [239, 89] on label "Point of Banking (POB)" at bounding box center [261, 89] width 48 height 10
click at [0, 0] on 7 "Point of Banking (POB)" at bounding box center [0, 0] width 0 height 0
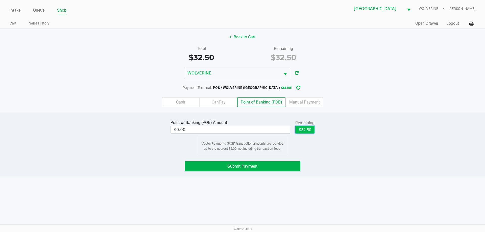
click at [239, 131] on button "$32.50" at bounding box center [304, 130] width 19 height 8
type input "$32.50"
click at [239, 168] on button "Submit Payment" at bounding box center [243, 166] width 116 height 10
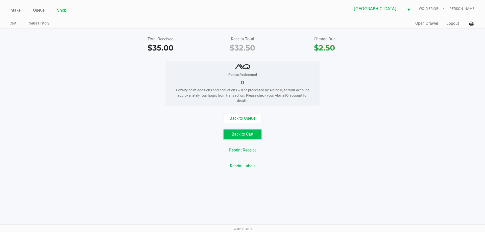
click at [237, 133] on button "Back to Cart" at bounding box center [243, 135] width 38 height 10
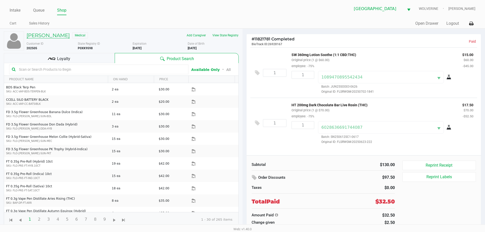
click at [51, 35] on h5 "Chevy Williams" at bounding box center [48, 35] width 43 height 6
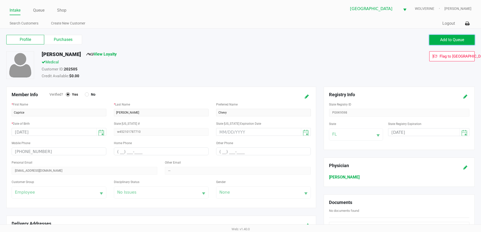
click at [239, 41] on span "Add to Queue" at bounding box center [452, 39] width 24 height 5
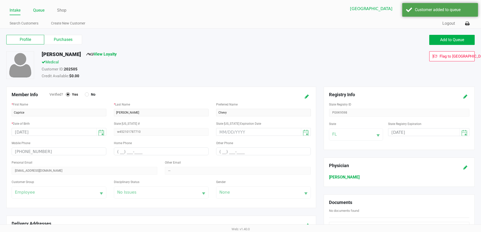
click at [41, 10] on link "Queue" at bounding box center [38, 10] width 11 height 7
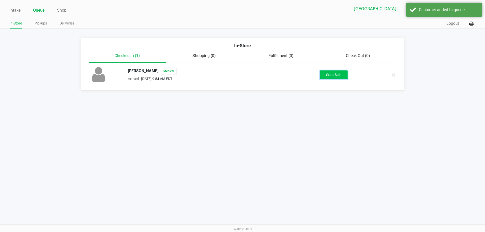
click at [239, 78] on button "Start Sale" at bounding box center [334, 74] width 28 height 9
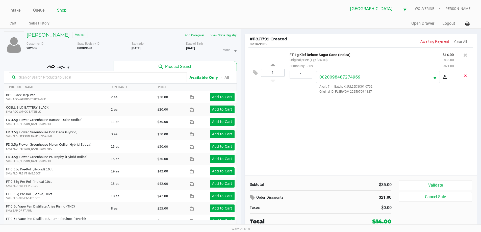
click at [239, 77] on icon "Remove the package from the orderLine" at bounding box center [465, 76] width 3 height 4
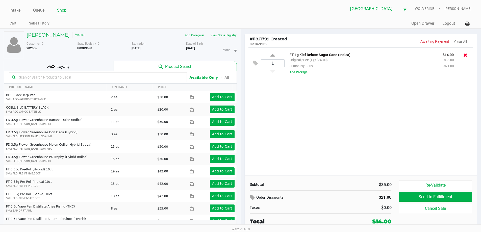
click at [239, 55] on icon at bounding box center [465, 55] width 4 height 5
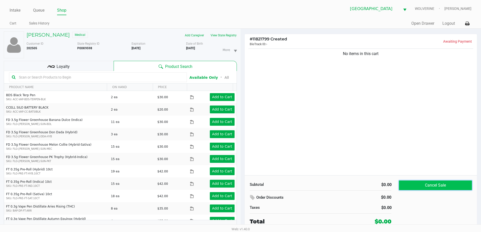
click at [239, 187] on button "Cancel Sale" at bounding box center [435, 186] width 73 height 10
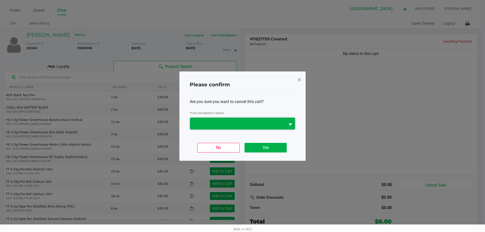
click at [239, 127] on span at bounding box center [237, 124] width 95 height 12
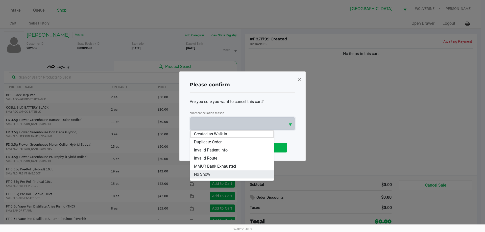
click at [239, 177] on li "No Show" at bounding box center [232, 174] width 84 height 8
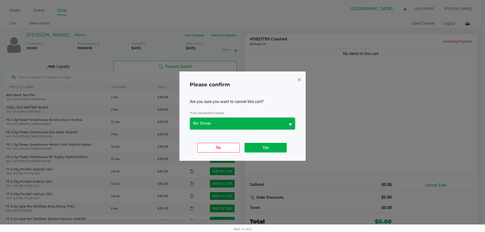
click at [239, 123] on span "No Show" at bounding box center [237, 123] width 89 height 6
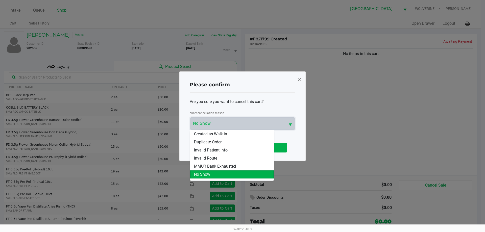
click at [239, 79] on div "Please confirm Are you sure you want to cancel this cart? * Cart cancellation r…" at bounding box center [242, 115] width 126 height 89
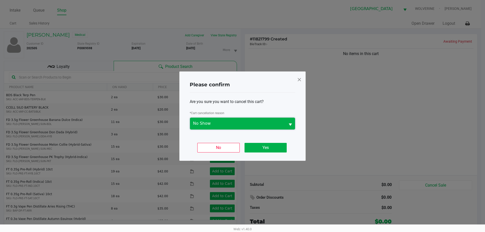
click at [239, 127] on span "No Show" at bounding box center [237, 124] width 95 height 12
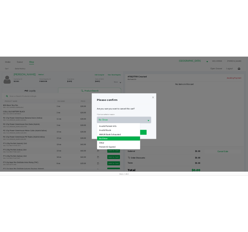
scroll to position [22, 0]
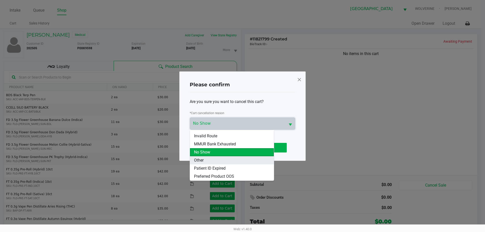
click at [207, 162] on li "Other" at bounding box center [232, 160] width 84 height 8
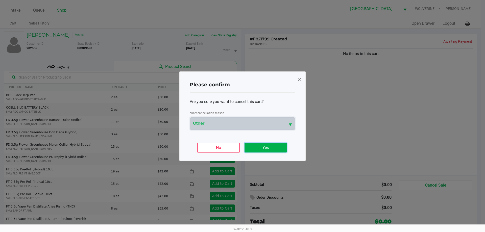
click at [239, 143] on button "Yes" at bounding box center [265, 148] width 42 height 10
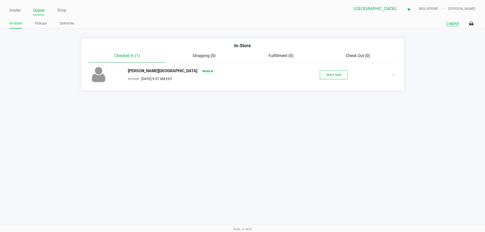
click at [239, 22] on button "Logout" at bounding box center [452, 23] width 13 height 6
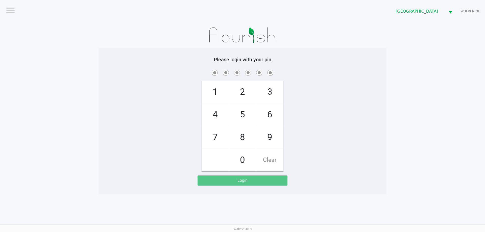
click at [207, 132] on span "7" at bounding box center [215, 137] width 27 height 22
checkbox input "true"
click at [239, 133] on span "9" at bounding box center [269, 137] width 27 height 22
checkbox input "true"
click at [239, 118] on span "5" at bounding box center [242, 115] width 27 height 22
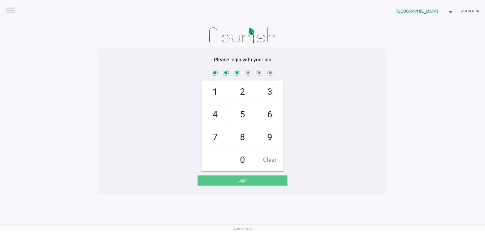
checkbox input "true"
click at [239, 95] on span "2" at bounding box center [242, 92] width 27 height 22
checkbox input "true"
click at [220, 114] on span "4" at bounding box center [215, 115] width 27 height 22
checkbox input "true"
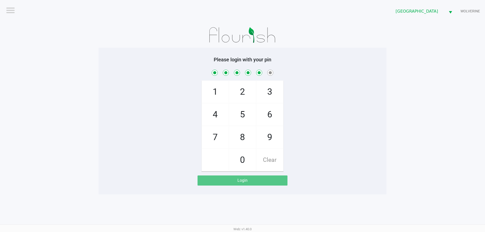
click at [239, 113] on span "6" at bounding box center [269, 115] width 27 height 22
checkbox input "true"
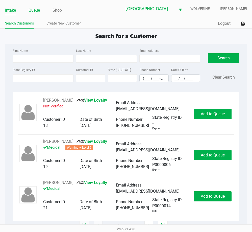
click at [35, 12] on link "Queue" at bounding box center [34, 10] width 11 height 7
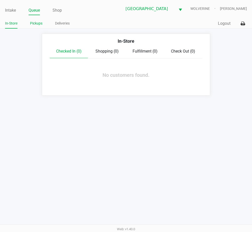
click at [38, 23] on link "Pickups" at bounding box center [36, 23] width 12 height 6
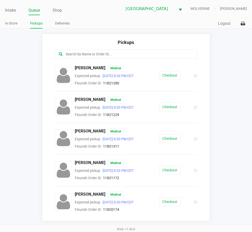
click at [76, 54] on input "text" at bounding box center [125, 54] width 121 height 6
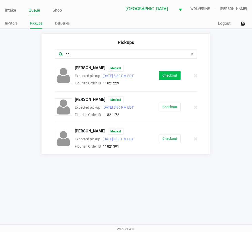
type input "ca"
click at [171, 75] on button "Checkout" at bounding box center [169, 75] width 21 height 9
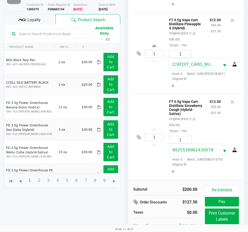
scroll to position [60, 0]
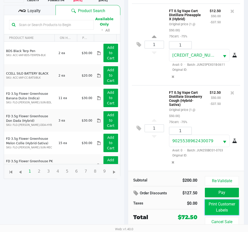
click at [219, 209] on button "Print Customer Labels" at bounding box center [222, 207] width 34 height 16
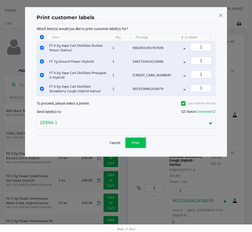
click at [140, 148] on button "Print" at bounding box center [136, 143] width 20 height 10
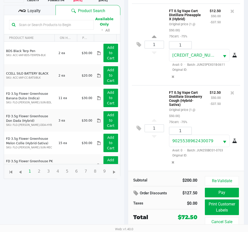
scroll to position [125, 0]
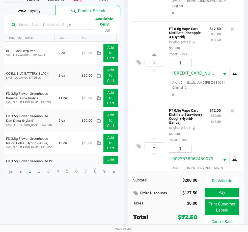
click at [39, 12] on span "Loyalty" at bounding box center [34, 11] width 13 height 6
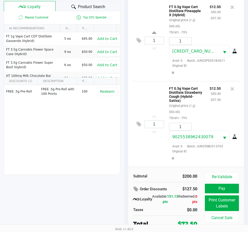
scroll to position [65, 0]
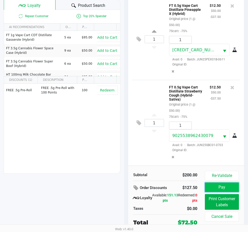
click at [220, 188] on button "Pay" at bounding box center [222, 187] width 34 height 10
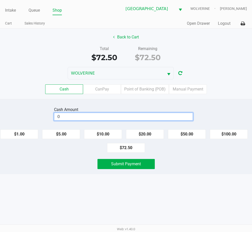
click at [124, 117] on input "0" at bounding box center [123, 116] width 138 height 7
type input "$73.00"
click at [55, 167] on div "Submit Payment" at bounding box center [126, 164] width 260 height 10
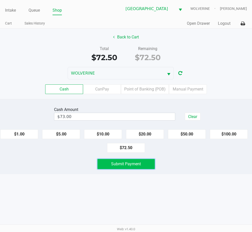
click at [139, 166] on span "Submit Payment" at bounding box center [126, 163] width 30 height 5
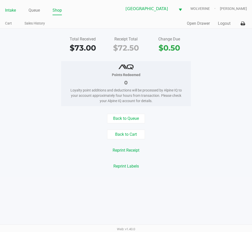
click at [7, 10] on link "Intake" at bounding box center [10, 10] width 11 height 7
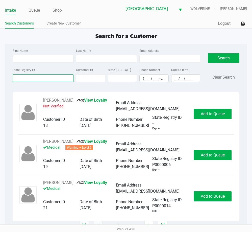
click at [43, 77] on input "State Registry ID" at bounding box center [43, 78] width 61 height 8
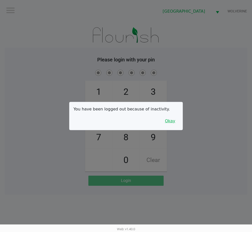
click at [171, 122] on button "Okay" at bounding box center [170, 121] width 17 height 10
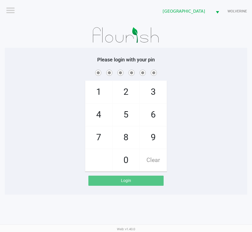
click at [103, 136] on span "7" at bounding box center [98, 137] width 27 height 22
checkbox input "true"
click at [152, 140] on span "9" at bounding box center [153, 137] width 27 height 22
checkbox input "true"
click at [133, 121] on span "5" at bounding box center [126, 115] width 27 height 22
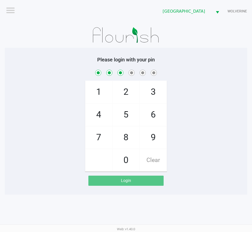
checkbox input "true"
click at [129, 97] on span "2" at bounding box center [126, 92] width 27 height 22
checkbox input "true"
click at [103, 112] on span "4" at bounding box center [98, 115] width 27 height 22
checkbox input "true"
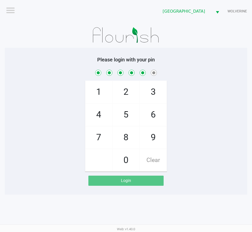
click at [150, 111] on span "6" at bounding box center [153, 115] width 27 height 22
checkbox input "true"
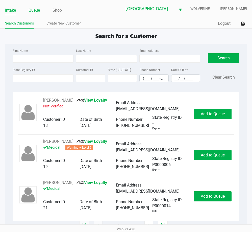
click at [37, 11] on link "Queue" at bounding box center [34, 10] width 11 height 7
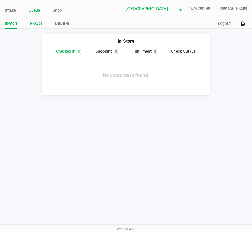
click at [38, 23] on link "Pickups" at bounding box center [36, 23] width 12 height 6
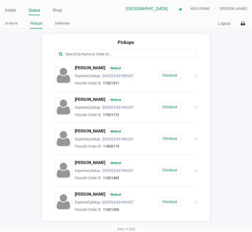
click at [73, 54] on input "text" at bounding box center [125, 54] width 121 height 6
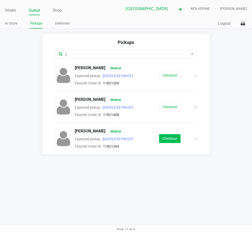
type input "j"
click at [165, 137] on button "Checkout" at bounding box center [169, 138] width 21 height 9
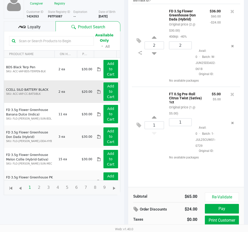
scroll to position [35, 0]
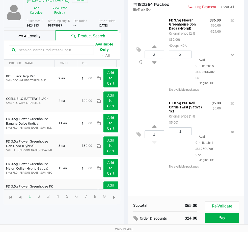
click at [33, 37] on span "Loyalty" at bounding box center [34, 36] width 13 height 6
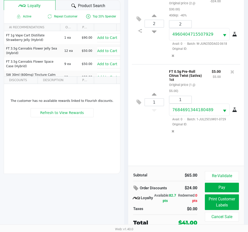
scroll to position [65, 0]
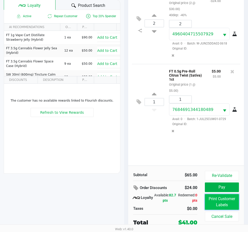
click at [221, 202] on button "Print Customer Labels" at bounding box center [222, 202] width 34 height 16
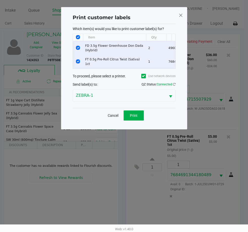
scroll to position [0, 0]
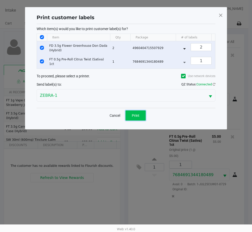
click at [139, 117] on span "Print" at bounding box center [136, 115] width 8 height 4
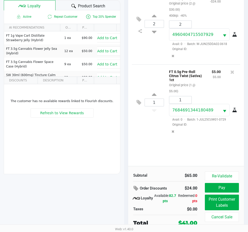
scroll to position [65, 0]
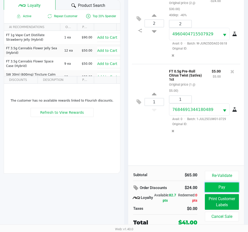
click at [224, 189] on button "Pay" at bounding box center [222, 187] width 34 height 10
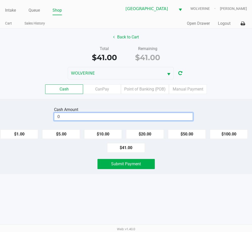
click at [161, 116] on input "0" at bounding box center [123, 116] width 138 height 7
click at [136, 149] on button "$41.00" at bounding box center [126, 148] width 38 height 10
type input "$41.00"
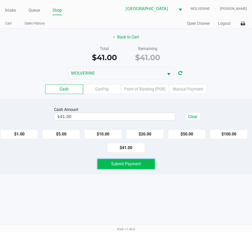
click at [145, 167] on button "Submit Payment" at bounding box center [125, 164] width 57 height 10
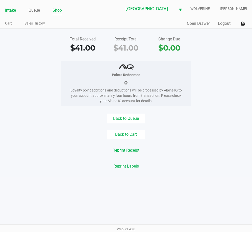
click at [8, 10] on link "Intake" at bounding box center [10, 10] width 11 height 7
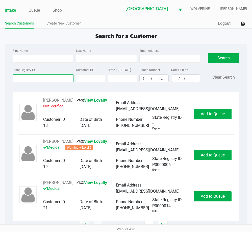
click at [36, 79] on input "State Registry ID" at bounding box center [43, 78] width 61 height 8
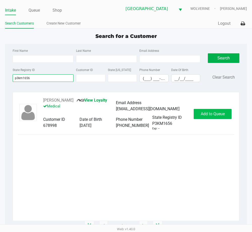
type input "p3km1656"
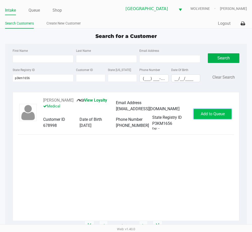
click at [208, 118] on button "Add to Queue" at bounding box center [213, 114] width 38 height 10
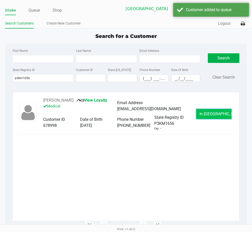
click at [209, 117] on button "In Queue" at bounding box center [213, 114] width 35 height 10
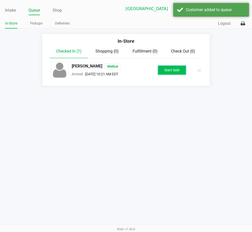
click at [175, 73] on button "Start Sale" at bounding box center [172, 70] width 28 height 9
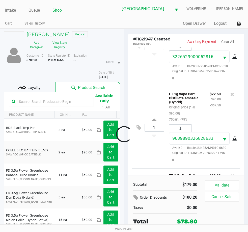
scroll to position [210, 0]
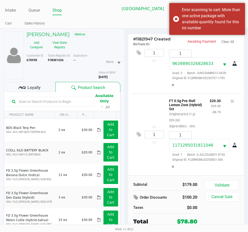
click at [151, 82] on div "1 FT 1g Vape Cart Distillate Amnesia (Hybrid) Original price (1 @ $90.00) 75car…" at bounding box center [186, 53] width 109 height 82
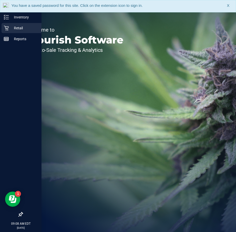
click at [18, 27] on p "Retail" at bounding box center [24, 28] width 30 height 6
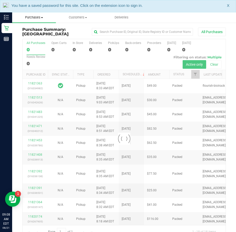
click at [38, 18] on span "Purchases" at bounding box center [34, 17] width 44 height 5
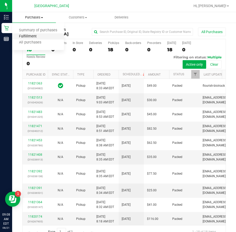
click at [29, 35] on span "Fulfillment" at bounding box center [27, 36] width 31 height 4
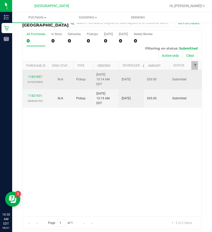
scroll to position [16, 0]
